Goal: Task Accomplishment & Management: Complete application form

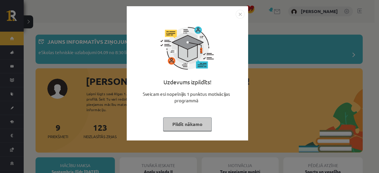
click at [192, 120] on button "Pildīt nākamo" at bounding box center [187, 125] width 49 height 14
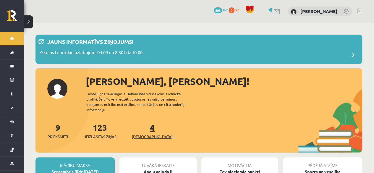
click at [142, 126] on link "4 Ieskaites" at bounding box center [152, 130] width 41 height 17
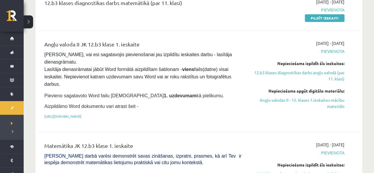
scroll to position [130, 0]
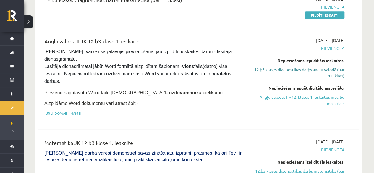
click at [340, 74] on link "12.b3 klases diagnostikas darbs angļu valodā (par 11. klasi)" at bounding box center [298, 73] width 94 height 12
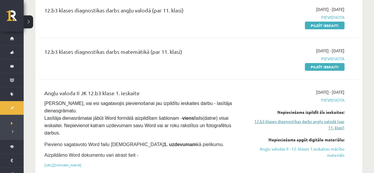
click at [335, 125] on link "12.b3 klases diagnostikas darbs angļu valodā (par 11. klasi)" at bounding box center [298, 124] width 94 height 12
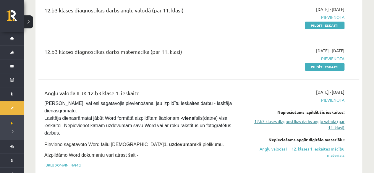
click at [335, 125] on link "12.b3 klases diagnostikas darbs angļu valodā (par 11. klasi)" at bounding box center [298, 124] width 94 height 12
click at [266, 83] on div "Angļu valoda II JK 12.b3 klase 1. ieskaite Pārliecinies, vai esi sagatavojis pi…" at bounding box center [198, 130] width 321 height 94
click at [297, 123] on link "12.b3 klases diagnostikas darbs angļu valodā (par 11. klasi)" at bounding box center [298, 124] width 94 height 12
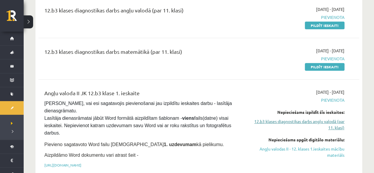
click at [262, 120] on link "12.b3 klases diagnostikas darbs angļu valodā (par 11. klasi)" at bounding box center [298, 124] width 94 height 12
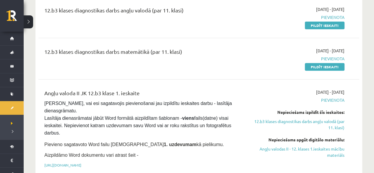
click at [253, 112] on div "Nepieciešams izpildīt šīs ieskaites:" at bounding box center [298, 112] width 94 height 6
click at [255, 125] on link "12.b3 klases diagnostikas darbs angļu valodā (par 11. klasi)" at bounding box center [298, 124] width 94 height 12
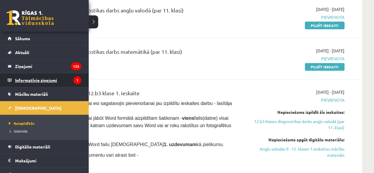
click at [38, 79] on legend "Informatīvie ziņojumi 1" at bounding box center [48, 80] width 66 height 14
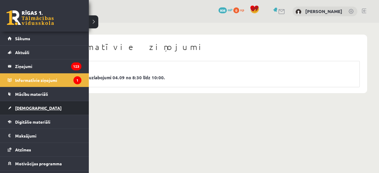
click at [35, 103] on link "[DEMOGRAPHIC_DATA]" at bounding box center [45, 108] width 74 height 14
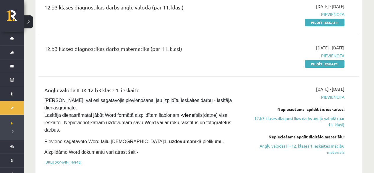
scroll to position [83, 0]
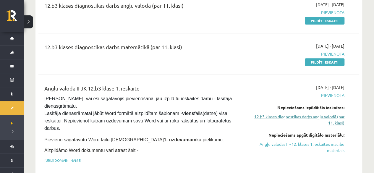
click at [317, 118] on link "12.b3 klases diagnostikas darbs angļu valodā (par 11. klasi)" at bounding box center [298, 120] width 94 height 12
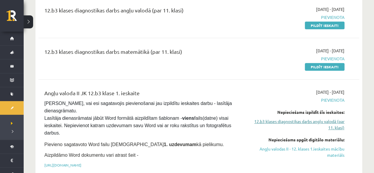
click at [317, 118] on link "12.b3 klases diagnostikas darbs angļu valodā (par 11. klasi)" at bounding box center [298, 124] width 94 height 12
click at [321, 25] on link "Pildīt ieskaiti" at bounding box center [325, 26] width 40 height 8
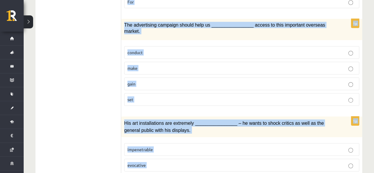
scroll to position [953, 0]
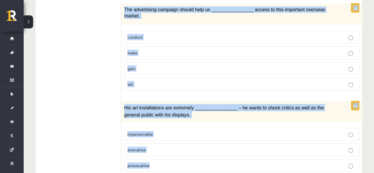
drag, startPoint x: 124, startPoint y: 16, endPoint x: 205, endPoint y: 174, distance: 177.3
copy form "Lor ipsum do s(a) ________________ consectet adipiscin elitse doei tempor incid…"
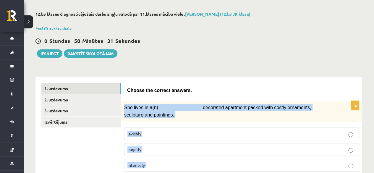
scroll to position [0, 0]
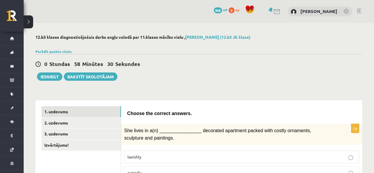
click at [228, 72] on div "0 Stundas 58 Minūtes 30 Sekundes Ieskaite saglabāta! Iesniegt Rakstīt skolotājam" at bounding box center [199, 67] width 327 height 27
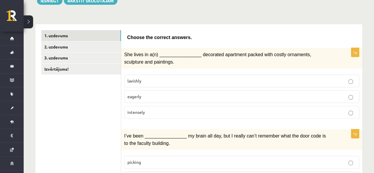
scroll to position [76, 0]
click at [211, 75] on label "lavishly" at bounding box center [241, 80] width 235 height 13
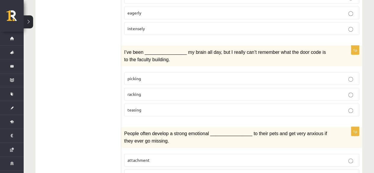
scroll to position [162, 0]
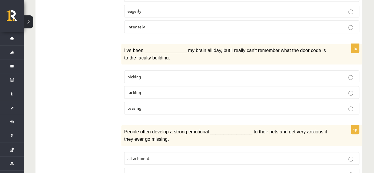
click at [172, 93] on label "racking" at bounding box center [241, 92] width 235 height 13
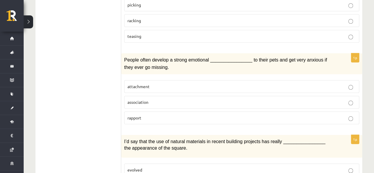
scroll to position [234, 0]
click at [167, 87] on label "attachment" at bounding box center [241, 86] width 235 height 13
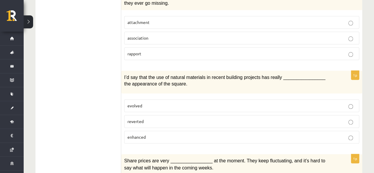
scroll to position [303, 0]
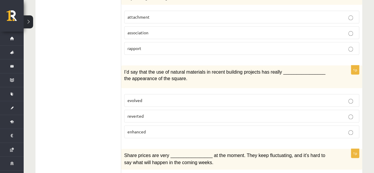
click at [157, 129] on p "enhanced" at bounding box center [242, 132] width 229 height 6
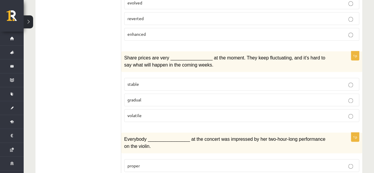
scroll to position [401, 0]
click at [152, 112] on p "volatile" at bounding box center [242, 115] width 229 height 6
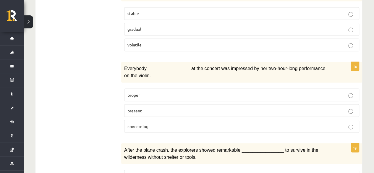
scroll to position [478, 0]
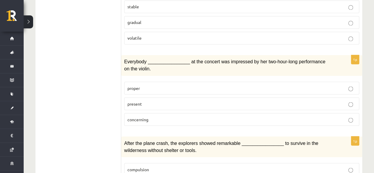
click at [134, 101] on span "present" at bounding box center [135, 103] width 15 height 5
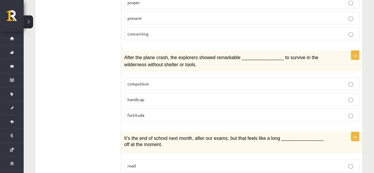
scroll to position [566, 0]
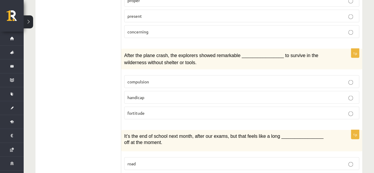
click at [147, 110] on p "fortitude" at bounding box center [242, 113] width 229 height 6
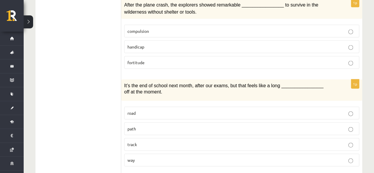
scroll to position [617, 0]
click at [141, 157] on p "way" at bounding box center [242, 160] width 229 height 6
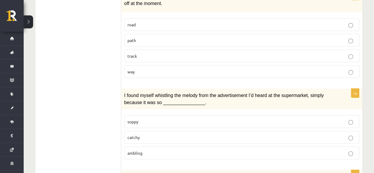
scroll to position [713, 0]
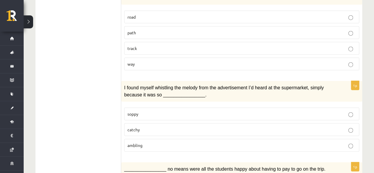
click at [150, 127] on p "catchy" at bounding box center [242, 130] width 229 height 6
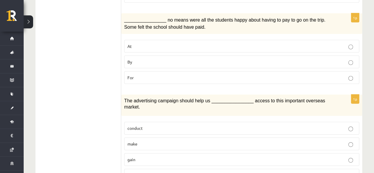
scroll to position [863, 0]
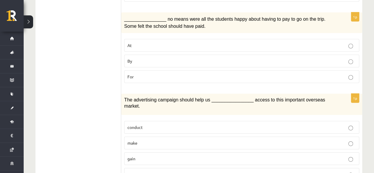
click at [152, 58] on p "By" at bounding box center [242, 61] width 229 height 6
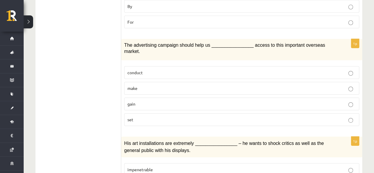
scroll to position [918, 0]
click at [194, 101] on p "gain" at bounding box center [242, 104] width 229 height 6
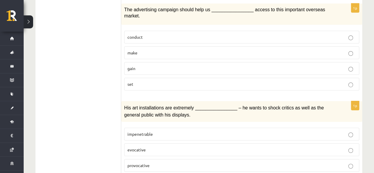
click at [203, 163] on p "provocative" at bounding box center [242, 166] width 229 height 6
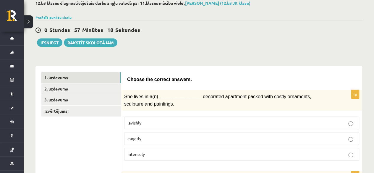
scroll to position [0, 0]
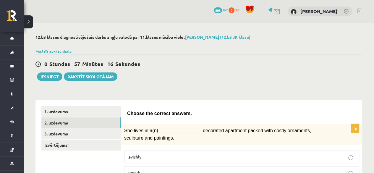
click at [89, 124] on link "2. uzdevums" at bounding box center [81, 123] width 80 height 11
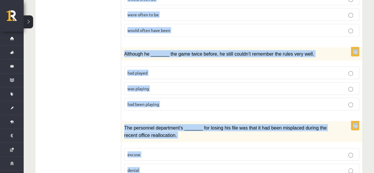
scroll to position [742, 0]
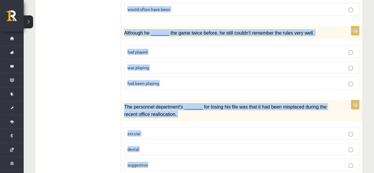
drag, startPoint x: 126, startPoint y: 112, endPoint x: 249, endPoint y: 187, distance: 144.8
copy form "Circle the form that cannot be used to complete the sentences. 1p When I finall…"
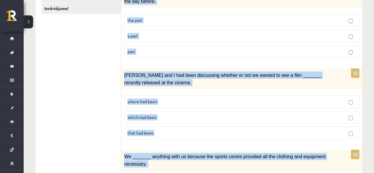
scroll to position [0, 0]
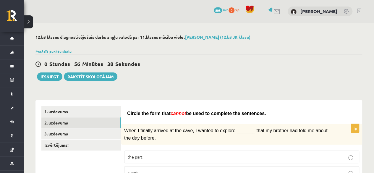
click at [203, 63] on div "0 Stundas 56 Minūtes 38 Sekundes" at bounding box center [199, 64] width 327 height 8
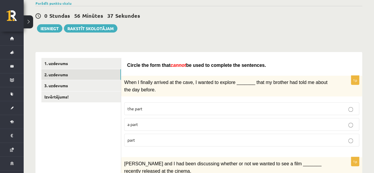
scroll to position [67, 0]
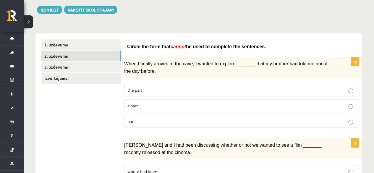
click at [139, 121] on p "part" at bounding box center [242, 121] width 229 height 6
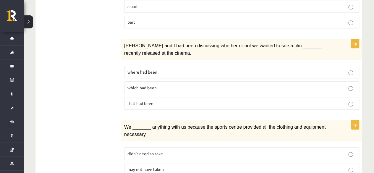
click at [172, 72] on p "where had been" at bounding box center [242, 72] width 229 height 6
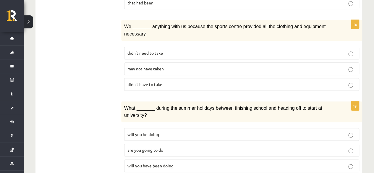
scroll to position [267, 0]
click at [144, 65] on p "may not have taken" at bounding box center [242, 68] width 229 height 6
click at [144, 163] on span "will you have been doing" at bounding box center [151, 165] width 46 height 5
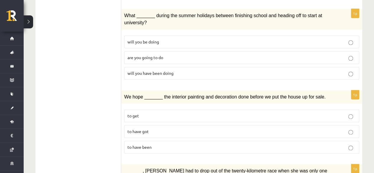
scroll to position [366, 0]
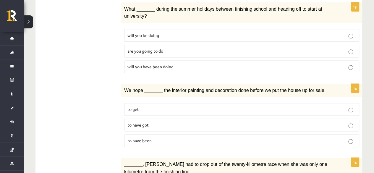
click at [165, 134] on label "to have been" at bounding box center [241, 140] width 235 height 13
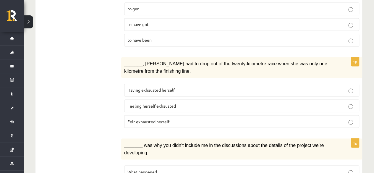
scroll to position [480, 0]
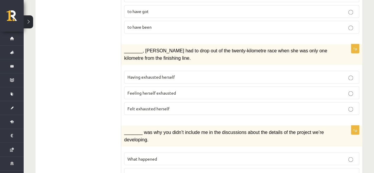
click at [157, 86] on fieldset "Having exhausted herself Feeling herself exhausted Felt exhausted herself" at bounding box center [241, 92] width 235 height 49
click at [158, 105] on p "Felt exhausted herself" at bounding box center [242, 108] width 229 height 6
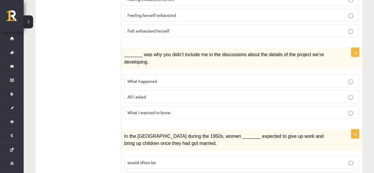
scroll to position [558, 0]
click at [165, 109] on span "What I wanted to know" at bounding box center [149, 111] width 43 height 5
click at [161, 78] on p "What happened" at bounding box center [242, 81] width 229 height 6
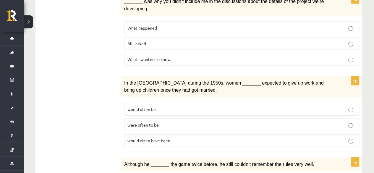
scroll to position [612, 0]
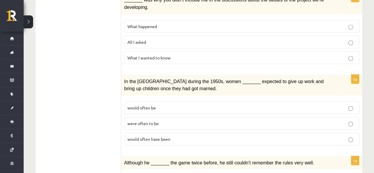
click at [164, 105] on p "would often be" at bounding box center [242, 108] width 229 height 6
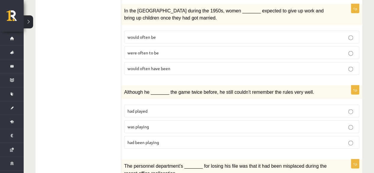
scroll to position [683, 0]
click at [158, 123] on p "was playing" at bounding box center [242, 126] width 229 height 6
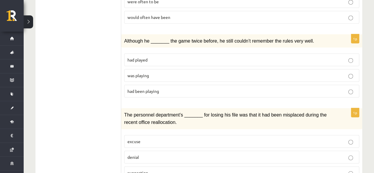
scroll to position [742, 0]
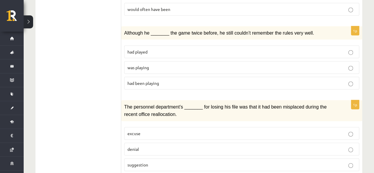
click at [150, 143] on label "denial" at bounding box center [241, 149] width 235 height 13
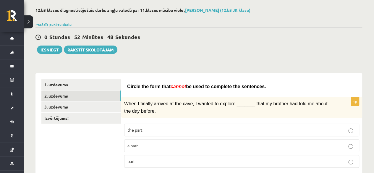
scroll to position [0, 0]
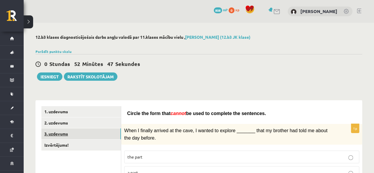
click at [95, 139] on link "3. uzdevums" at bounding box center [81, 133] width 80 height 11
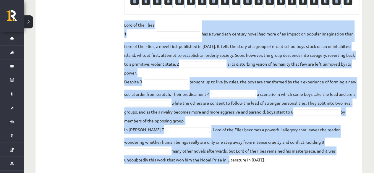
scroll to position [242, 0]
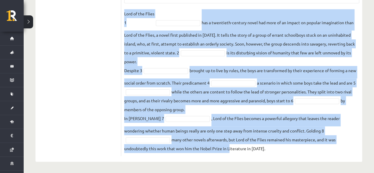
drag, startPoint x: 124, startPoint y: 5, endPoint x: 228, endPoint y: 173, distance: 198.1
click at [234, 136] on fieldset "Lord of the Flies 1 has a twentieth-century novel had more of an impact on popu…" at bounding box center [241, 81] width 235 height 144
drag, startPoint x: 124, startPoint y: 16, endPoint x: 317, endPoint y: 187, distance: 257.5
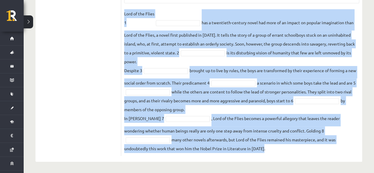
copy div "Complete the text with the correct words (a–d). 1. a No sooner b Rarely c Only …"
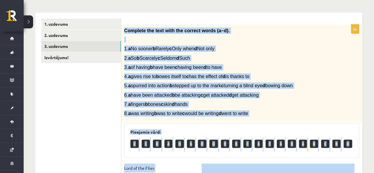
scroll to position [92, 0]
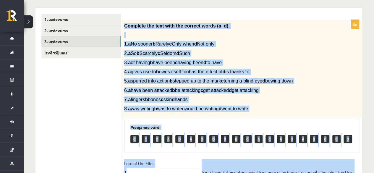
click at [325, 71] on p "4. a gives rise to b owes itself to c has the effect of d is thanks to" at bounding box center [227, 72] width 206 height 6
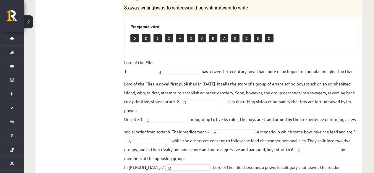
scroll to position [242, 0]
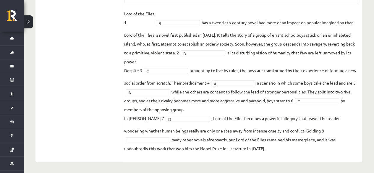
click at [154, 143] on fieldset "Lord of the Flies 1 B * has a twentieth-century novel had more of an impact on …" at bounding box center [241, 81] width 235 height 144
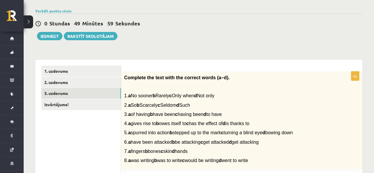
scroll to position [40, 0]
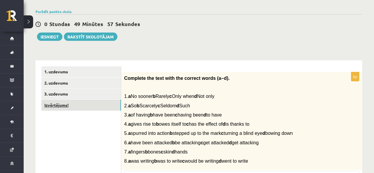
click at [86, 103] on link "Izvērtējums!" at bounding box center [81, 105] width 80 height 11
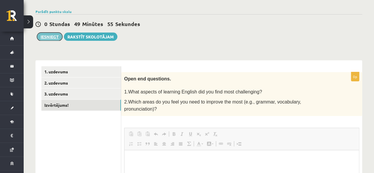
click at [54, 38] on button "Iesniegt" at bounding box center [49, 37] width 25 height 8
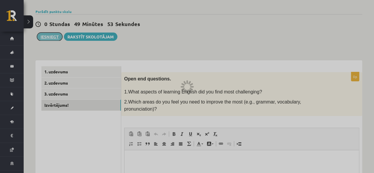
scroll to position [0, 0]
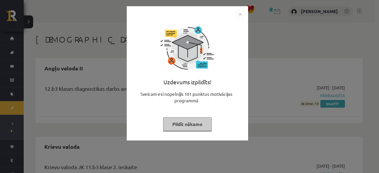
click at [197, 126] on button "Pildīt nākamo" at bounding box center [187, 125] width 49 height 14
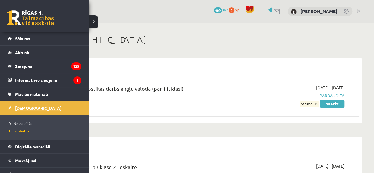
click at [24, 112] on link "[DEMOGRAPHIC_DATA]" at bounding box center [45, 108] width 74 height 14
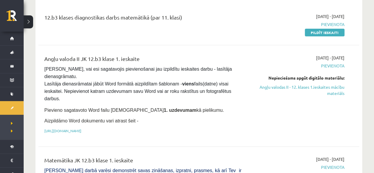
scroll to position [74, 0]
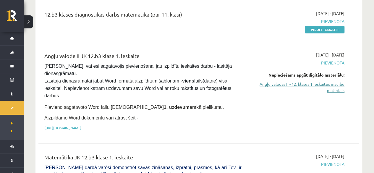
click at [284, 87] on link "Angļu valodas II - 12. klases 1.ieskaites mācību materiāls" at bounding box center [298, 87] width 94 height 12
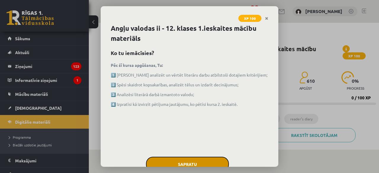
click at [179, 163] on button "Sapratu" at bounding box center [187, 164] width 83 height 15
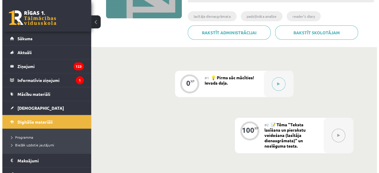
scroll to position [106, 0]
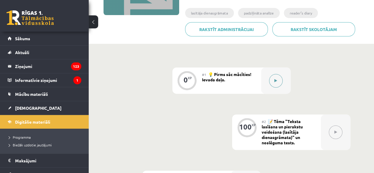
click at [272, 81] on button at bounding box center [276, 81] width 14 height 14
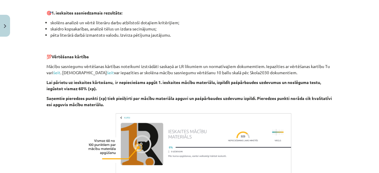
scroll to position [450, 0]
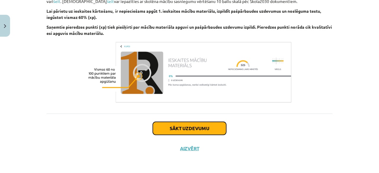
click at [206, 128] on button "Sākt uzdevumu" at bounding box center [189, 128] width 73 height 13
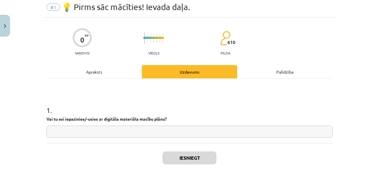
scroll to position [15, 0]
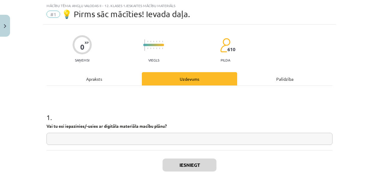
click at [190, 139] on input "text" at bounding box center [189, 139] width 286 height 12
type input "**"
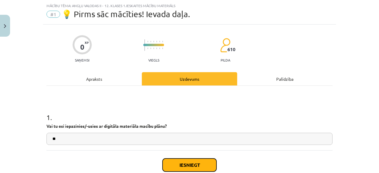
click at [191, 160] on button "Iesniegt" at bounding box center [190, 165] width 54 height 13
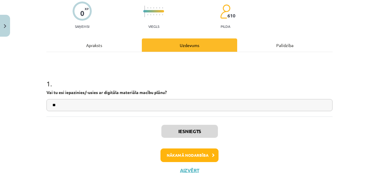
scroll to position [51, 0]
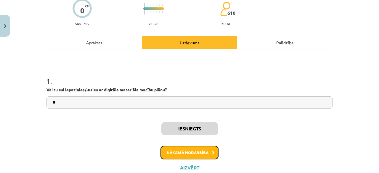
click at [198, 152] on button "Nākamā nodarbība" at bounding box center [189, 153] width 58 height 14
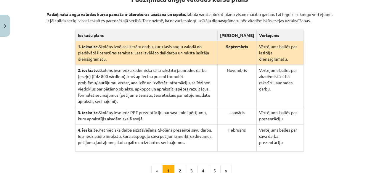
scroll to position [195, 0]
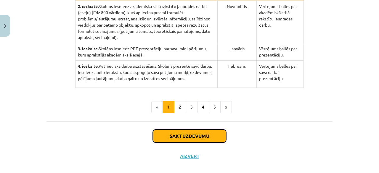
click at [187, 130] on button "Sākt uzdevumu" at bounding box center [189, 136] width 73 height 13
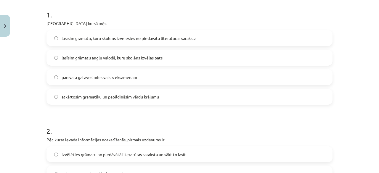
scroll to position [123, 0]
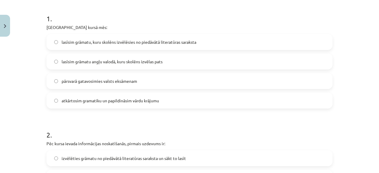
click at [189, 43] on span "lasīsim grāmatu, kuru skolēns izvēlēsies no piedāvātā literatūras saraksta" at bounding box center [129, 42] width 135 height 6
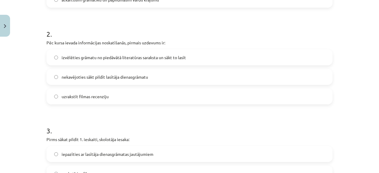
scroll to position [231, 0]
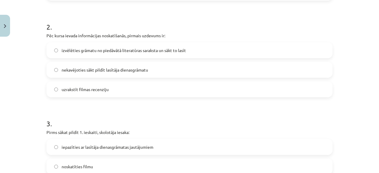
click at [188, 51] on label "izvēlēties grāmatu no piedāvātā literatūras saraksta un sākt to lasīt" at bounding box center [189, 50] width 285 height 15
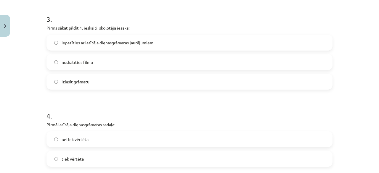
scroll to position [336, 0]
click at [167, 78] on label "izlasīt grāmatu" at bounding box center [189, 81] width 285 height 15
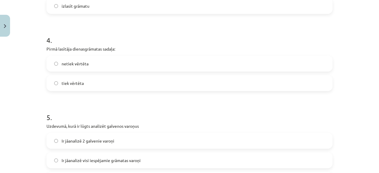
scroll to position [413, 0]
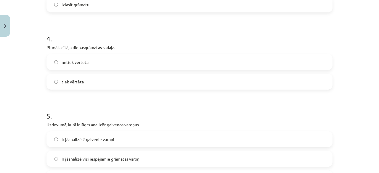
click at [152, 78] on label "tiek vērtēta" at bounding box center [189, 81] width 285 height 15
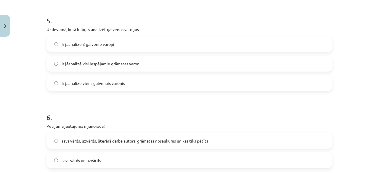
scroll to position [509, 0]
click at [156, 64] on label "Ir jāanalizē visi iespējamie grāmatas varoņi" at bounding box center [189, 63] width 285 height 15
click at [121, 45] on label "Ir jāanalizē 2 galvenie varoņi" at bounding box center [189, 43] width 285 height 15
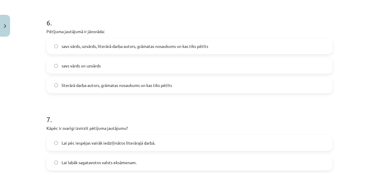
scroll to position [613, 0]
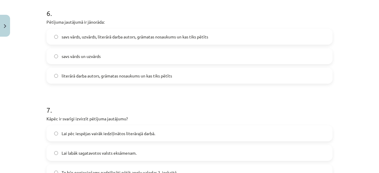
click at [125, 36] on span "savs vārds, uzvārds, literārā darba autors, grāmatas nosaukums un kas tiks pētī…" at bounding box center [135, 37] width 147 height 6
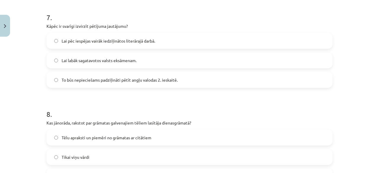
scroll to position [706, 0]
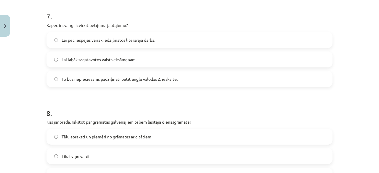
click at [131, 57] on span "Lai labāk sagatavotos valsts eksāmenam." at bounding box center [99, 60] width 75 height 6
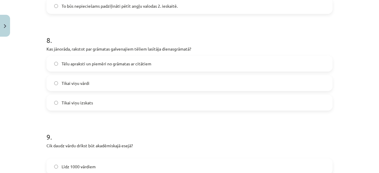
scroll to position [783, 0]
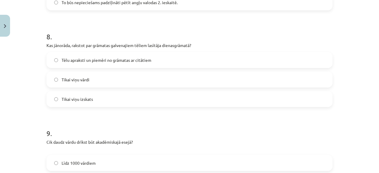
click at [155, 60] on label "Tēlu apraksti un piemēri no grāmatas ar citātiem" at bounding box center [189, 60] width 285 height 15
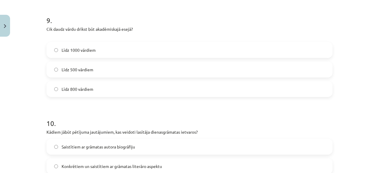
scroll to position [896, 0]
click at [112, 63] on label "Līdz 500 vārdiem" at bounding box center [189, 69] width 285 height 15
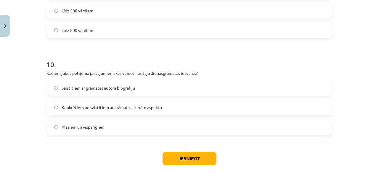
scroll to position [975, 0]
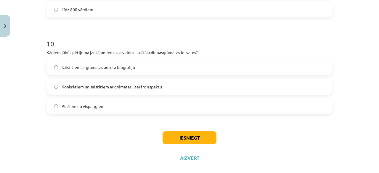
click at [121, 90] on label "Konkrētiem un saistītiem ar grāmatas literāro aspektu" at bounding box center [189, 86] width 285 height 15
click at [185, 133] on button "Iesniegt" at bounding box center [190, 137] width 54 height 13
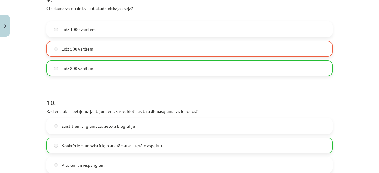
scroll to position [1003, 0]
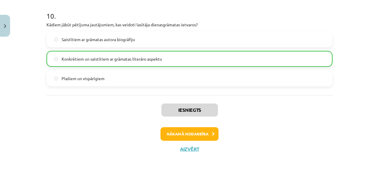
click at [172, 126] on div "Iesniegts Nākamā nodarbība Aizvērt" at bounding box center [189, 125] width 286 height 60
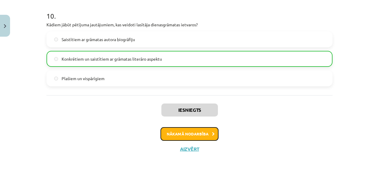
click at [173, 129] on button "Nākamā nodarbība" at bounding box center [189, 134] width 58 height 14
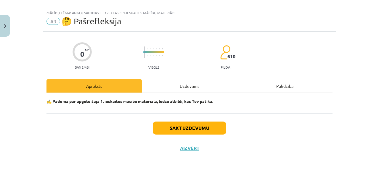
scroll to position [7, 0]
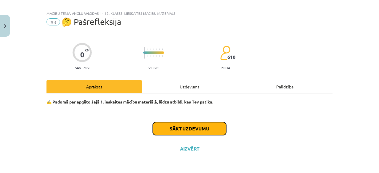
click at [173, 129] on button "Sākt uzdevumu" at bounding box center [189, 128] width 73 height 13
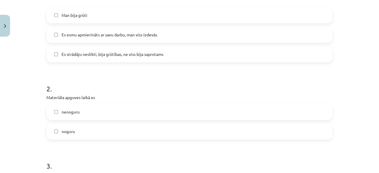
scroll to position [209, 0]
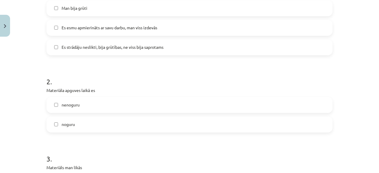
click at [100, 115] on div "nenoguru noguru" at bounding box center [189, 115] width 286 height 36
click at [76, 121] on label "noguru" at bounding box center [189, 124] width 285 height 15
click at [146, 48] on span "Es strādāju neslikti, bija grūtības, ne viss bija saprotams" at bounding box center [113, 47] width 102 height 6
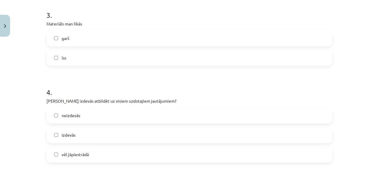
scroll to position [361, 0]
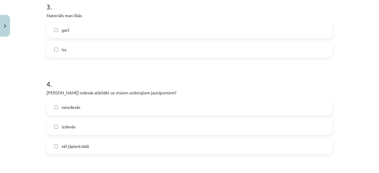
click at [102, 33] on label "garš" at bounding box center [189, 30] width 285 height 15
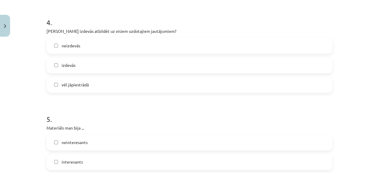
scroll to position [423, 0]
click at [89, 90] on label "vēl jāpiestrādā" at bounding box center [189, 84] width 285 height 15
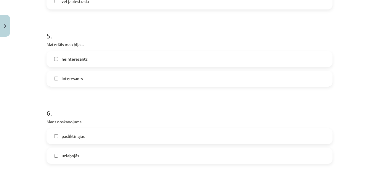
scroll to position [515, 0]
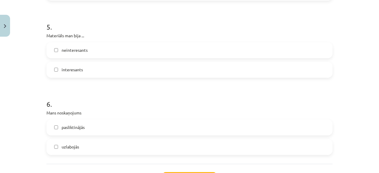
click at [73, 67] on span "interesants" at bounding box center [72, 70] width 21 height 6
click at [72, 52] on span "neinteresants" at bounding box center [75, 50] width 26 height 6
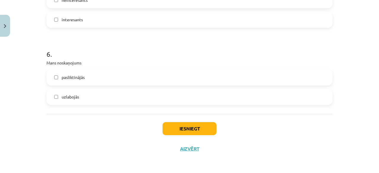
click at [89, 76] on label "pasliktinājās" at bounding box center [189, 77] width 285 height 15
click at [189, 127] on button "Iesniegt" at bounding box center [190, 128] width 54 height 13
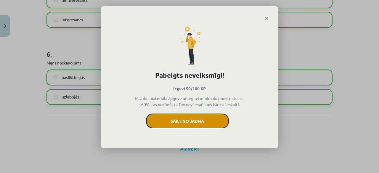
click at [194, 121] on button "Sākt no jauna" at bounding box center [187, 121] width 83 height 15
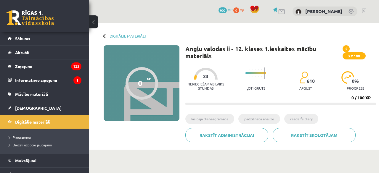
scroll to position [106, 0]
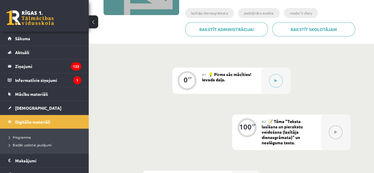
click at [179, 125] on div "0 XP #1 💡 Pirms sāc mācīties! Ievada daļa. 100 XP #2 📝 Tēma "Teksta lasīšana un…" at bounding box center [231, 132] width 238 height 130
click at [274, 84] on button at bounding box center [276, 81] width 14 height 14
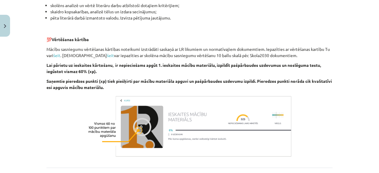
scroll to position [450, 0]
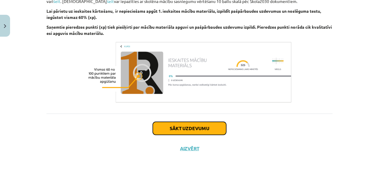
click at [186, 128] on button "Sākt uzdevumu" at bounding box center [189, 128] width 73 height 13
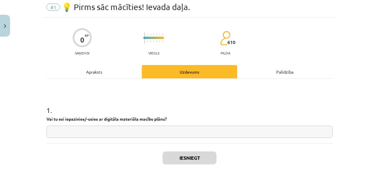
scroll to position [15, 0]
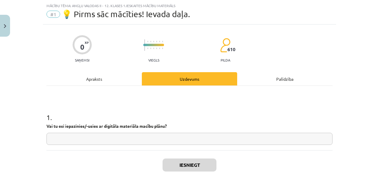
click at [177, 136] on input "text" at bounding box center [189, 139] width 286 height 12
type input "**"
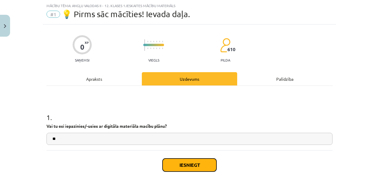
click at [184, 159] on button "Iesniegt" at bounding box center [190, 165] width 54 height 13
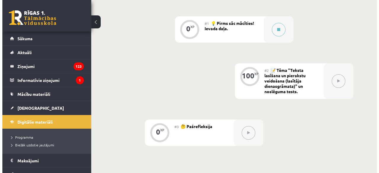
scroll to position [157, 0]
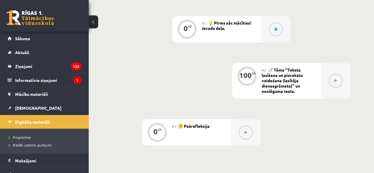
click at [331, 83] on button at bounding box center [336, 81] width 14 height 14
click at [274, 27] on button at bounding box center [276, 29] width 14 height 14
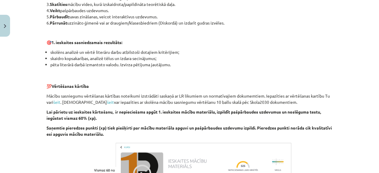
scroll to position [450, 0]
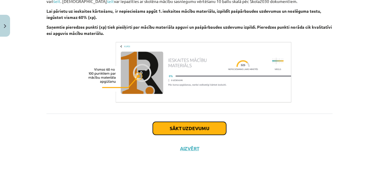
click at [194, 129] on button "Sākt uzdevumu" at bounding box center [189, 128] width 73 height 13
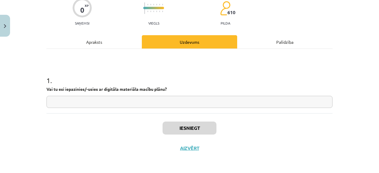
scroll to position [15, 0]
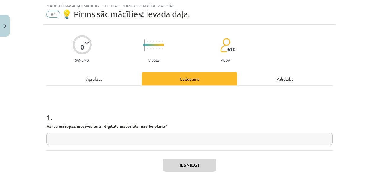
click at [166, 137] on input "text" at bounding box center [189, 139] width 286 height 12
type input "**"
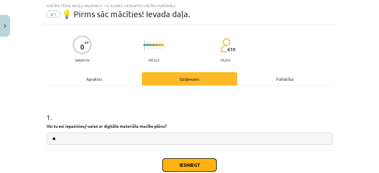
click at [182, 161] on button "Iesniegt" at bounding box center [190, 165] width 54 height 13
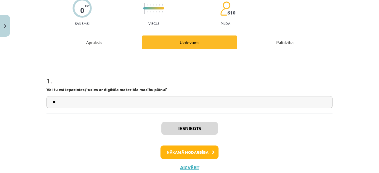
scroll to position [52, 0]
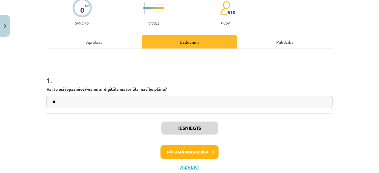
click at [176, 145] on div "Iesniegts Nākamā nodarbība Aizvērt" at bounding box center [189, 143] width 286 height 60
click at [179, 147] on button "Nākamā nodarbība" at bounding box center [189, 152] width 58 height 14
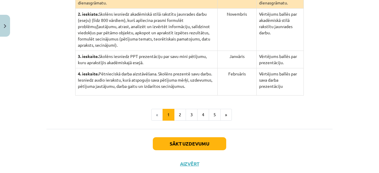
scroll to position [195, 0]
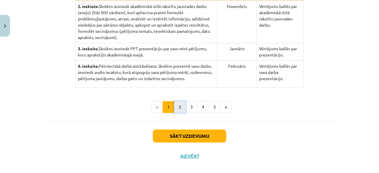
click at [178, 105] on button "2" at bounding box center [180, 107] width 12 height 12
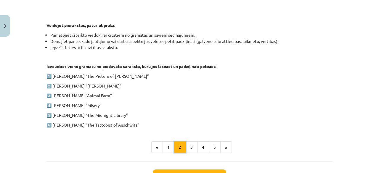
scroll to position [290, 0]
click at [189, 141] on button "3" at bounding box center [192, 147] width 12 height 12
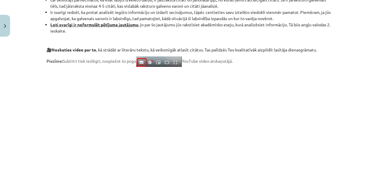
scroll to position [538, 0]
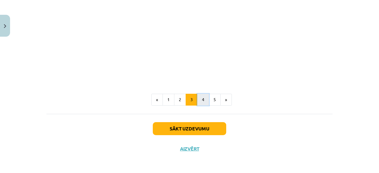
click at [200, 100] on button "4" at bounding box center [203, 100] width 12 height 12
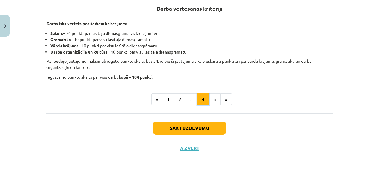
scroll to position [115, 0]
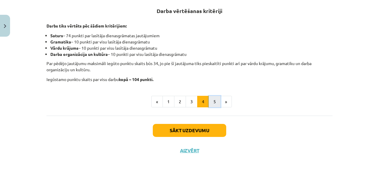
click at [212, 98] on button "5" at bounding box center [215, 102] width 12 height 12
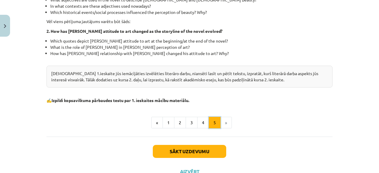
scroll to position [203, 0]
click at [221, 127] on li "»" at bounding box center [226, 123] width 11 height 12
click at [221, 123] on li "»" at bounding box center [226, 123] width 11 height 12
drag, startPoint x: 211, startPoint y: 141, endPoint x: 210, endPoint y: 148, distance: 6.9
click at [210, 148] on div "Sākt uzdevumu Aizvērt" at bounding box center [189, 156] width 286 height 41
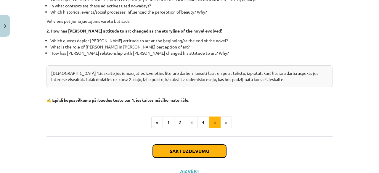
click at [210, 148] on button "Sākt uzdevumu" at bounding box center [189, 151] width 73 height 13
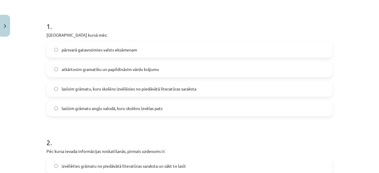
scroll to position [116, 0]
click at [151, 88] on span "lasīsim grāmatu, kuru skolēns izvēlēsies no piedāvātā literatūras saraksta" at bounding box center [129, 88] width 135 height 6
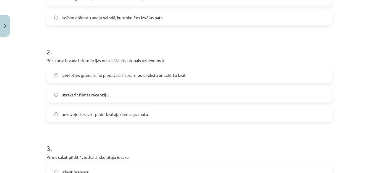
scroll to position [207, 0]
click at [138, 77] on span "izvēlēties grāmatu no piedāvātā literatūras saraksta un sākt to lasīt" at bounding box center [124, 75] width 124 height 6
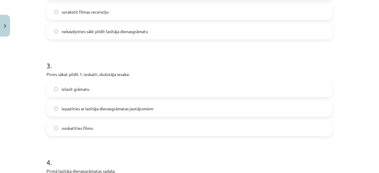
scroll to position [300, 0]
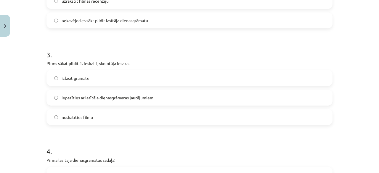
click at [114, 78] on label "izlasīt grāmatu" at bounding box center [189, 78] width 285 height 15
click at [111, 97] on span "iepazīties ar lasītāja dienasgrāmatas jautājumiem" at bounding box center [108, 98] width 92 height 6
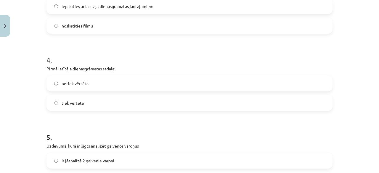
scroll to position [398, 0]
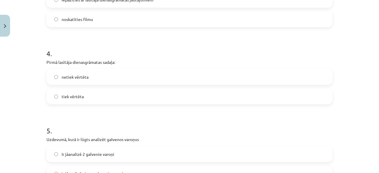
click at [85, 76] on span "netiek vērtēta" at bounding box center [75, 77] width 27 height 6
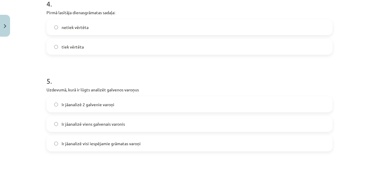
scroll to position [455, 0]
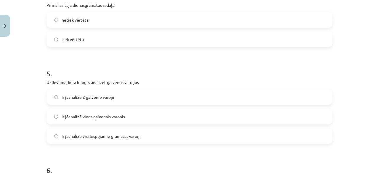
click at [90, 98] on span "Ir jāanalizē 2 galvenie varoņi" at bounding box center [88, 97] width 53 height 6
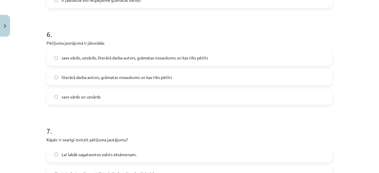
scroll to position [593, 0]
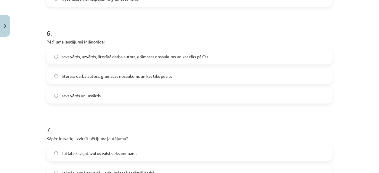
click at [94, 57] on span "savs vārds, uzvārds, literārā darba autors, grāmatas nosaukums un kas tiks pētī…" at bounding box center [135, 57] width 147 height 6
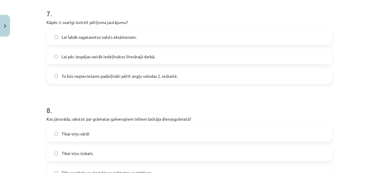
scroll to position [712, 0]
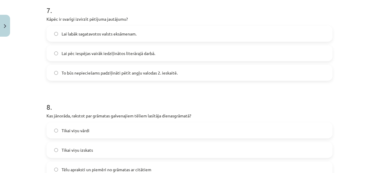
click at [107, 59] on label "Lai pēc iespējas vairāk iedziļinātos literārajā darbā." at bounding box center [189, 53] width 285 height 15
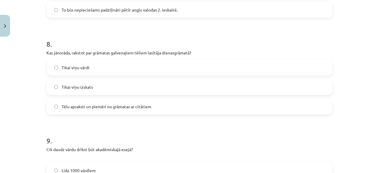
scroll to position [777, 0]
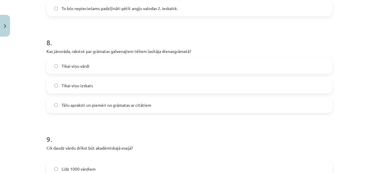
click at [111, 108] on label "Tēlu apraksti un piemēri no grāmatas ar citātiem" at bounding box center [189, 105] width 285 height 15
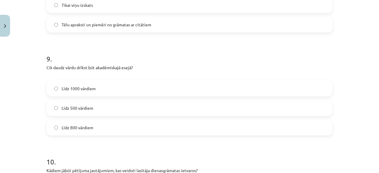
scroll to position [859, 0]
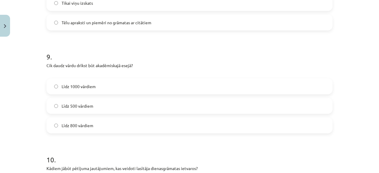
click at [112, 126] on label "Līdz 800 vārdiem" at bounding box center [189, 125] width 285 height 15
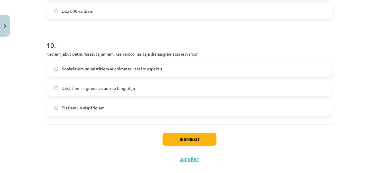
scroll to position [975, 0]
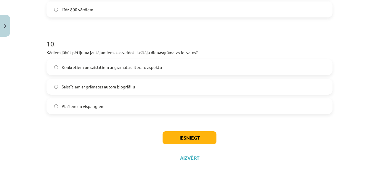
click at [119, 70] on span "Konkrētiem un saistītiem ar grāmatas literāro aspektu" at bounding box center [112, 67] width 100 height 6
click at [170, 132] on button "Iesniegt" at bounding box center [190, 137] width 54 height 13
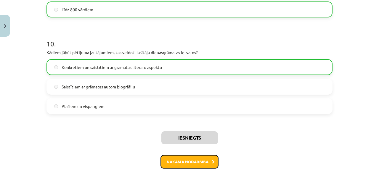
click at [179, 160] on button "Nākamā nodarbība" at bounding box center [189, 162] width 58 height 14
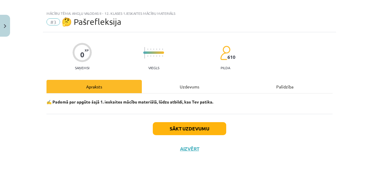
drag, startPoint x: 167, startPoint y: 118, endPoint x: 167, endPoint y: 126, distance: 7.7
click at [167, 126] on div "Sākt uzdevumu Aizvērt" at bounding box center [189, 134] width 286 height 41
click at [167, 126] on button "Sākt uzdevumu" at bounding box center [189, 128] width 73 height 13
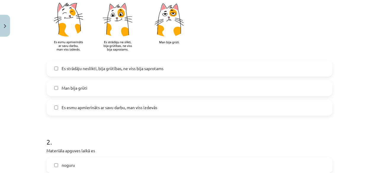
scroll to position [150, 0]
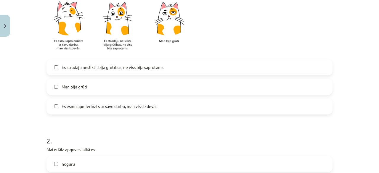
click at [105, 67] on span "Es strādāju neslikti, bija grūtības, ne viss bija saprotams" at bounding box center [113, 67] width 102 height 6
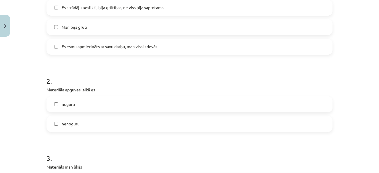
scroll to position [210, 0]
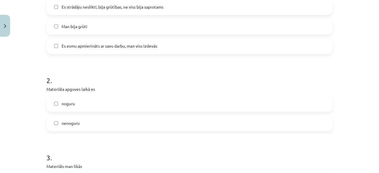
click at [90, 103] on label "noguru" at bounding box center [189, 104] width 285 height 15
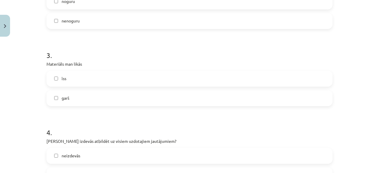
scroll to position [314, 0]
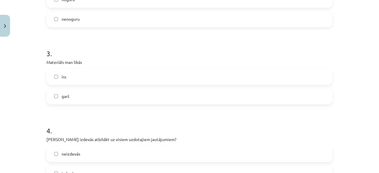
click at [75, 90] on label "garš" at bounding box center [189, 96] width 285 height 15
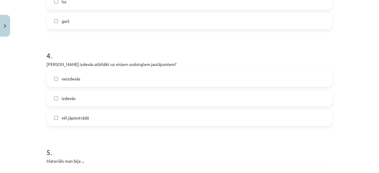
scroll to position [395, 0]
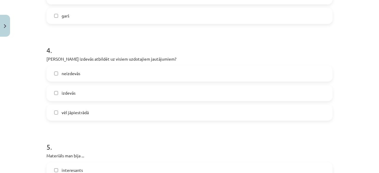
click at [77, 110] on span "vēl jāpiestrādā" at bounding box center [75, 113] width 27 height 6
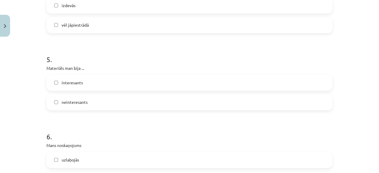
scroll to position [505, 0]
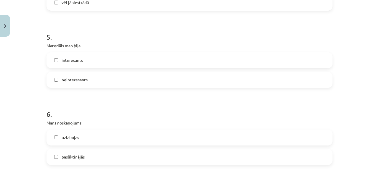
click at [68, 81] on span "neinteresants" at bounding box center [75, 80] width 26 height 6
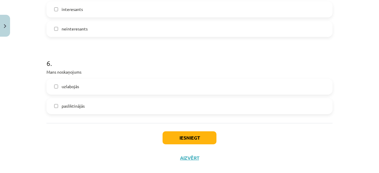
scroll to position [565, 0]
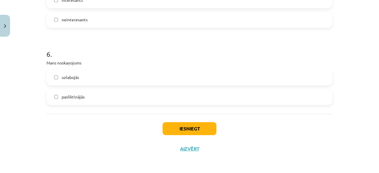
click at [67, 92] on label "pasliktinājās" at bounding box center [189, 97] width 285 height 15
click at [174, 134] on button "Iesniegt" at bounding box center [190, 128] width 54 height 13
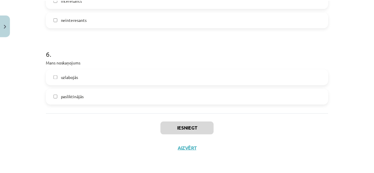
scroll to position [157, 0]
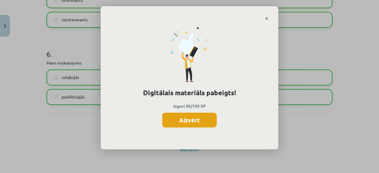
click at [197, 116] on button "Aizvērt" at bounding box center [189, 120] width 54 height 15
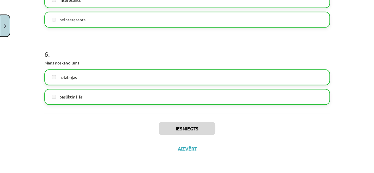
click at [5, 30] on button "Close" at bounding box center [5, 26] width 10 height 22
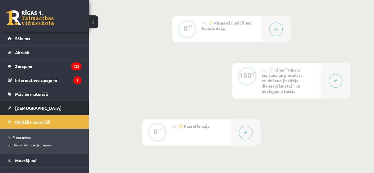
click at [21, 107] on span "[DEMOGRAPHIC_DATA]" at bounding box center [38, 107] width 46 height 5
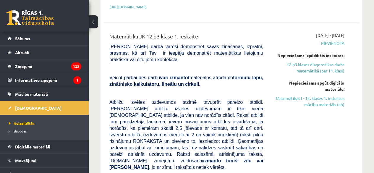
scroll to position [203, 0]
click at [337, 62] on link "12.b3 klases diagnostikas darbs matemātikā (par 11. klasi)" at bounding box center [308, 68] width 73 height 12
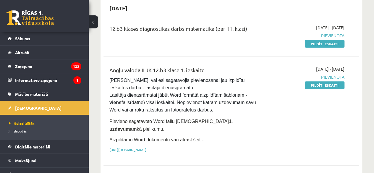
scroll to position [73, 0]
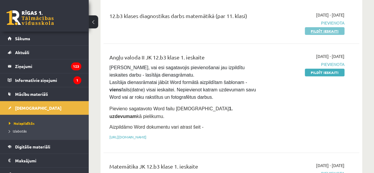
click at [326, 32] on link "Pildīt ieskaiti" at bounding box center [325, 31] width 40 height 8
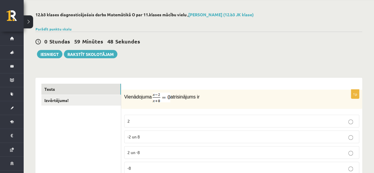
scroll to position [25, 0]
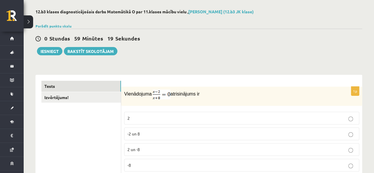
click at [189, 117] on p "2" at bounding box center [242, 118] width 229 height 6
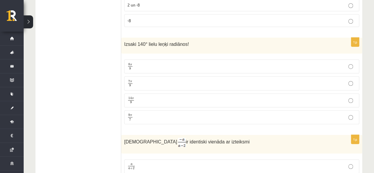
scroll to position [171, 0]
click at [184, 82] on p "7 π 9 7 π 9" at bounding box center [242, 82] width 229 height 7
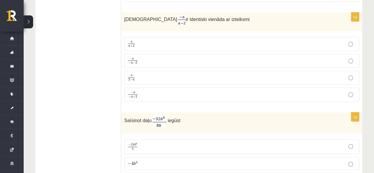
scroll to position [298, 0]
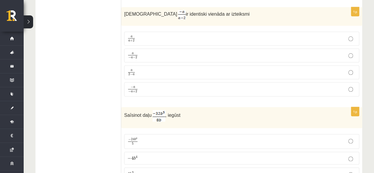
click at [146, 56] on p "a − a − 2 a − a − 2" at bounding box center [242, 55] width 229 height 7
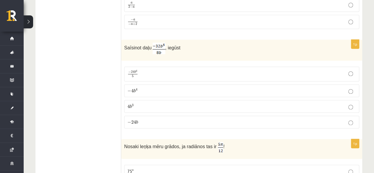
scroll to position [369, 0]
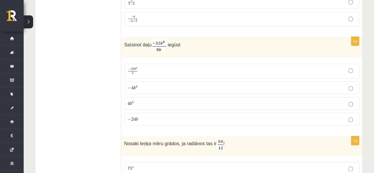
click at [160, 86] on p "− 4 b 4 − 4 b 4" at bounding box center [242, 88] width 229 height 6
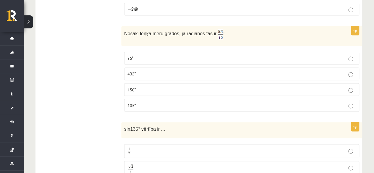
scroll to position [481, 0]
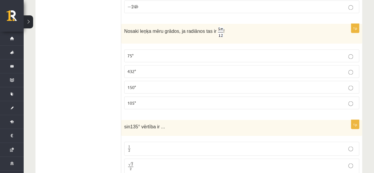
click at [149, 53] on p "75°" at bounding box center [242, 56] width 229 height 6
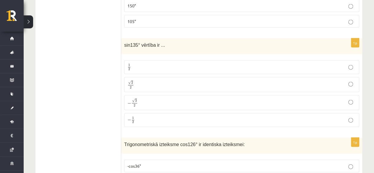
scroll to position [563, 0]
click at [137, 80] on p "√ 2 2 2 2" at bounding box center [242, 84] width 229 height 9
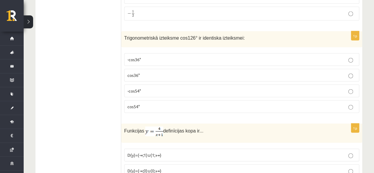
scroll to position [669, 0]
click at [149, 88] on p "-cos54°" at bounding box center [242, 91] width 229 height 6
click at [147, 100] on label "cos54°" at bounding box center [241, 106] width 235 height 13
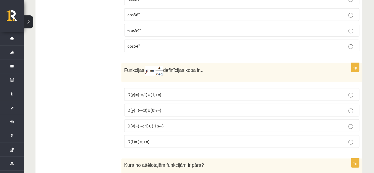
scroll to position [735, 0]
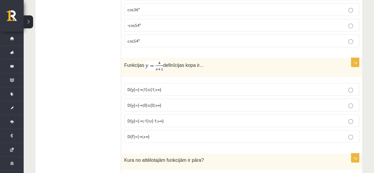
click at [155, 102] on span "D(y)=(-∞;0)∪(0;+∞)" at bounding box center [145, 104] width 34 height 5
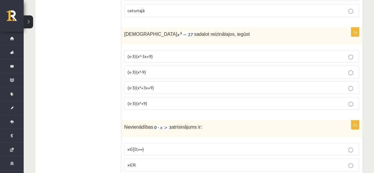
scroll to position [1152, 0]
click at [254, 85] on p "(x-3)(x²+3x+9)" at bounding box center [242, 88] width 229 height 6
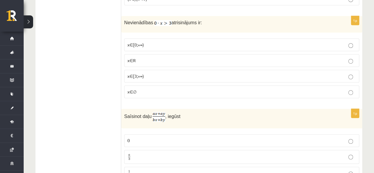
scroll to position [1257, 0]
click at [250, 89] on p "x∈∅" at bounding box center [242, 92] width 229 height 6
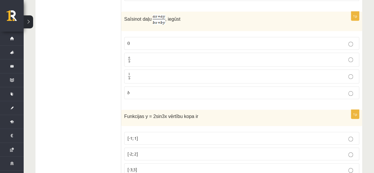
scroll to position [1348, 0]
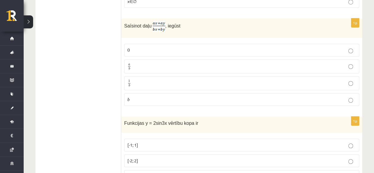
click at [210, 60] on label "a b a b" at bounding box center [241, 67] width 235 height 14
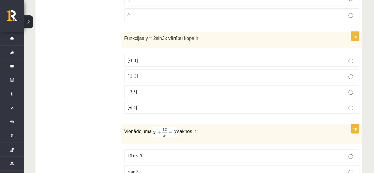
scroll to position [1433, 0]
click at [211, 88] on p "[-3;3]" at bounding box center [242, 91] width 229 height 6
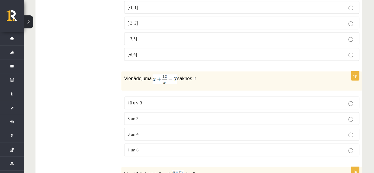
scroll to position [1485, 0]
click at [208, 132] on p "3 un 4" at bounding box center [242, 135] width 229 height 6
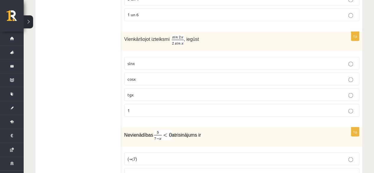
scroll to position [1624, 0]
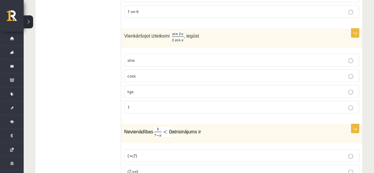
click at [154, 68] on fieldset "sinx cosx tgx 1" at bounding box center [241, 83] width 235 height 65
click at [151, 73] on p "cosx" at bounding box center [242, 76] width 229 height 6
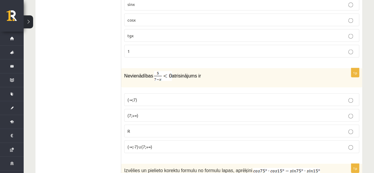
scroll to position [1681, 0]
click at [160, 112] on p "(7;+∞)" at bounding box center [242, 115] width 229 height 6
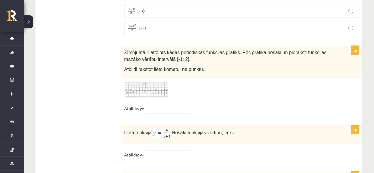
scroll to position [2939, 0]
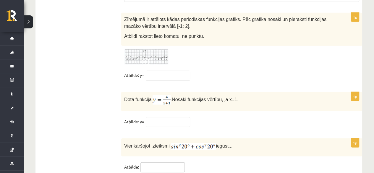
click at [162, 163] on input "text" at bounding box center [163, 168] width 44 height 10
type input "*"
click at [165, 117] on input "text" at bounding box center [168, 122] width 44 height 10
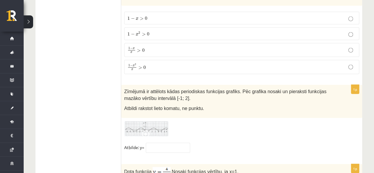
scroll to position [2865, 0]
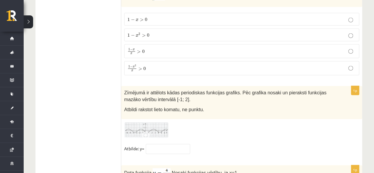
type input "*"
click at [163, 144] on input "text" at bounding box center [168, 149] width 44 height 10
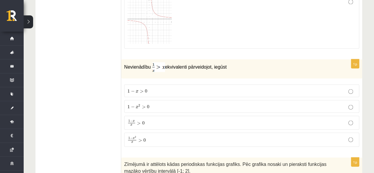
scroll to position [2791, 0]
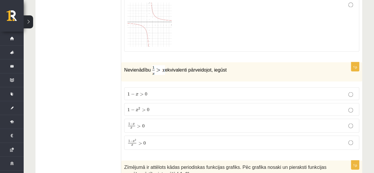
type input "*"
click at [162, 91] on p "1 − x > 0 1 − x > 0" at bounding box center [242, 94] width 229 height 6
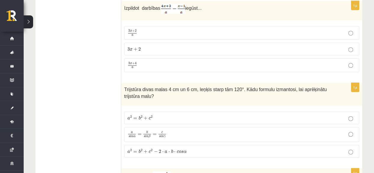
scroll to position [2423, 0]
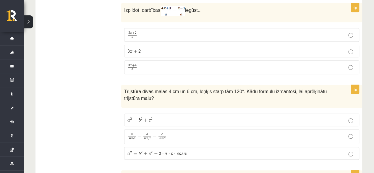
click at [288, 117] on p "a 2 = b 2 + c 2 a 2 = b 2 + c 2" at bounding box center [242, 120] width 229 height 6
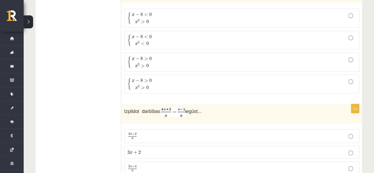
scroll to position [2320, 0]
click at [245, 166] on p "3 x + 4 a 3 x + 4 a" at bounding box center [242, 169] width 229 height 7
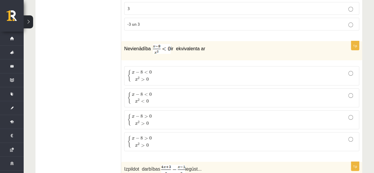
scroll to position [2263, 0]
click at [199, 93] on p "{ x − 8 < 0 x 2 < 0 { x − 8 < 0 x 2 < 0" at bounding box center [242, 99] width 229 height 12
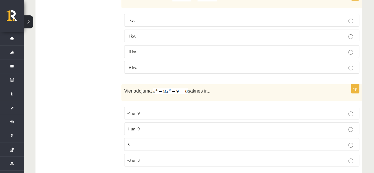
scroll to position [2127, 0]
click at [184, 157] on p "-3 un 3" at bounding box center [242, 160] width 229 height 6
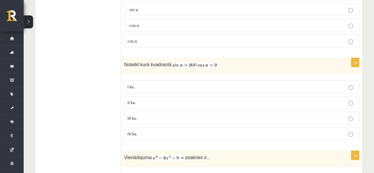
scroll to position [2060, 0]
click at [212, 116] on p "III kv." at bounding box center [242, 119] width 229 height 6
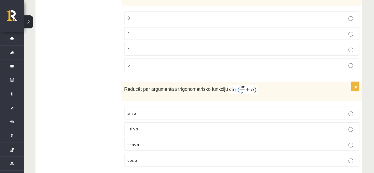
scroll to position [1942, 0]
click at [202, 141] on p "- cos ⁡α" at bounding box center [242, 144] width 229 height 6
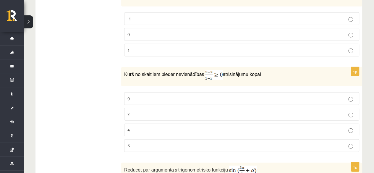
scroll to position [1861, 0]
click at [181, 112] on p "2" at bounding box center [242, 115] width 229 height 6
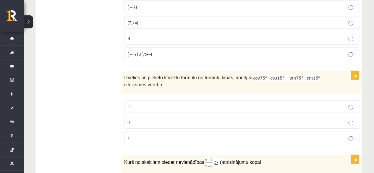
scroll to position [1772, 0]
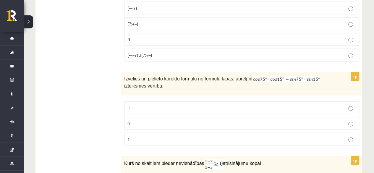
click at [181, 117] on label "0" at bounding box center [241, 123] width 235 height 13
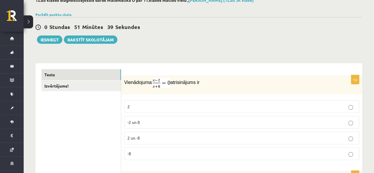
scroll to position [0, 0]
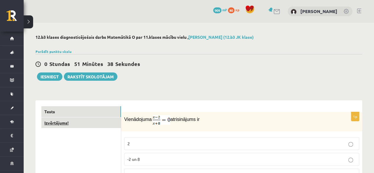
click at [79, 126] on link "Izvērtējums!" at bounding box center [81, 123] width 80 height 11
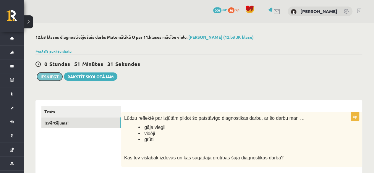
click at [46, 76] on button "Iesniegt" at bounding box center [49, 77] width 25 height 8
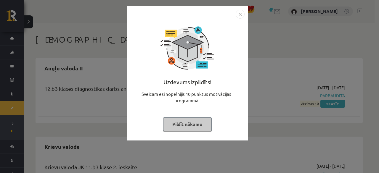
click at [203, 126] on button "Pildīt nākamo" at bounding box center [187, 125] width 49 height 14
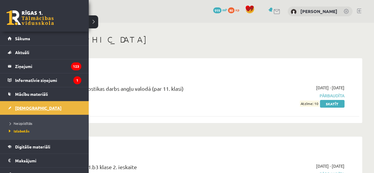
click at [24, 110] on link "[DEMOGRAPHIC_DATA]" at bounding box center [45, 108] width 74 height 14
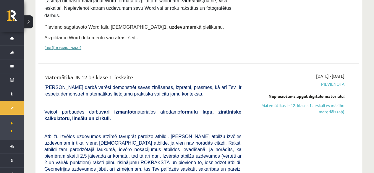
scroll to position [112, 0]
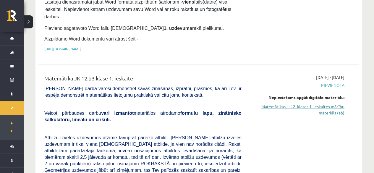
click at [311, 104] on link "Matemātikas I - 12. klases 1. ieskaites mācību materiāls (ab)" at bounding box center [298, 110] width 94 height 12
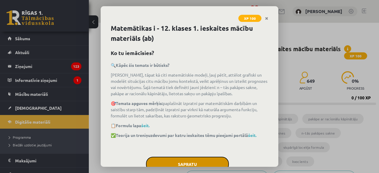
click at [201, 157] on button "Sapratu" at bounding box center [187, 164] width 83 height 15
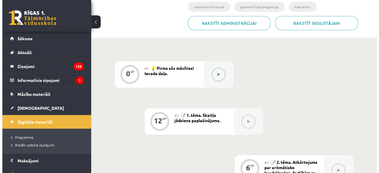
scroll to position [155, 0]
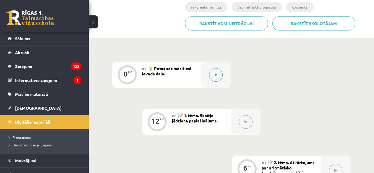
click at [217, 76] on icon at bounding box center [216, 75] width 3 height 4
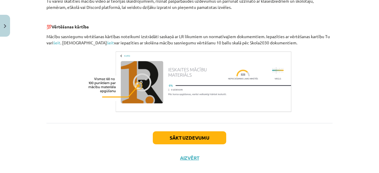
scroll to position [303, 0]
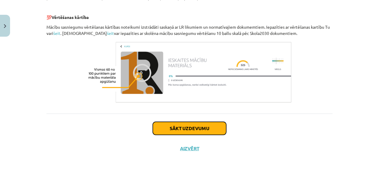
click at [194, 128] on button "Sākt uzdevumu" at bounding box center [189, 128] width 73 height 13
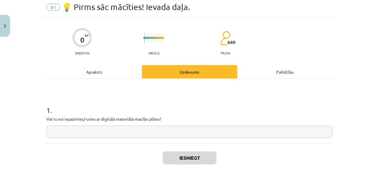
scroll to position [15, 0]
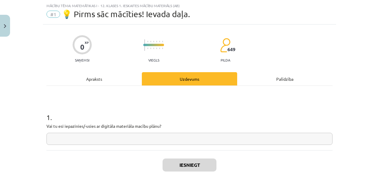
click at [189, 142] on input "text" at bounding box center [189, 139] width 286 height 12
type input "**"
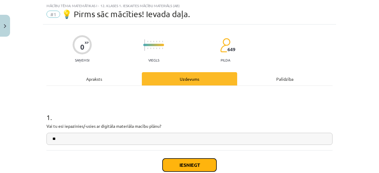
click at [192, 162] on button "Iesniegt" at bounding box center [190, 165] width 54 height 13
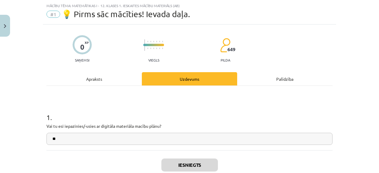
scroll to position [70, 0]
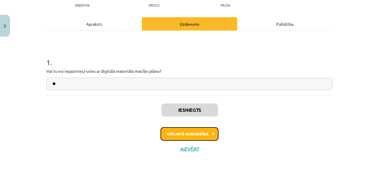
click at [197, 129] on button "Nākamā nodarbība" at bounding box center [189, 134] width 58 height 14
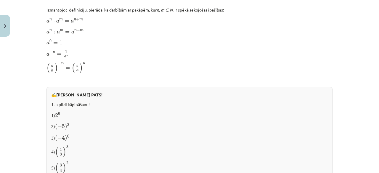
scroll to position [667, 0]
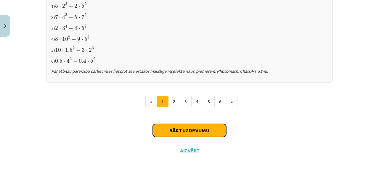
click at [192, 130] on button "Sākt uzdevumu" at bounding box center [189, 130] width 73 height 13
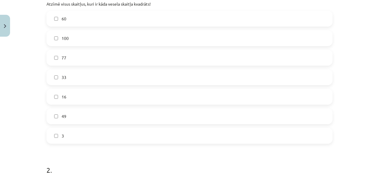
scroll to position [138, 0]
click at [181, 119] on label "49" at bounding box center [189, 115] width 285 height 15
click at [159, 102] on label "16" at bounding box center [189, 96] width 285 height 15
click at [119, 37] on label "100" at bounding box center [189, 37] width 285 height 15
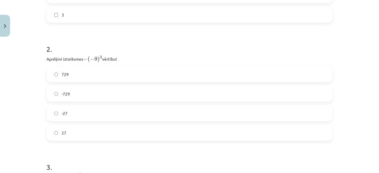
scroll to position [260, 0]
click at [140, 71] on label "729" at bounding box center [189, 72] width 285 height 15
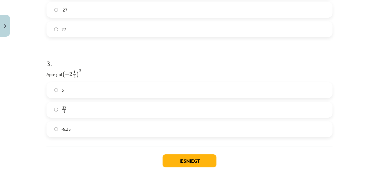
scroll to position [362, 0]
click at [144, 109] on label "25 4 25 4" at bounding box center [189, 109] width 285 height 15
click at [187, 161] on button "Iesniegt" at bounding box center [190, 160] width 54 height 13
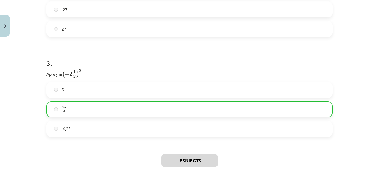
scroll to position [412, 0]
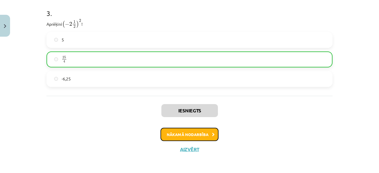
click at [188, 136] on button "Nākamā nodarbība" at bounding box center [189, 135] width 58 height 14
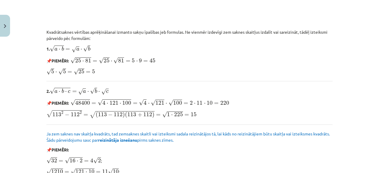
scroll to position [756, 0]
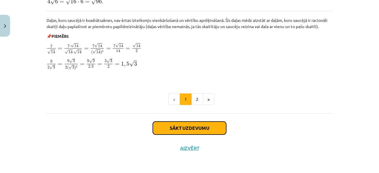
click at [188, 132] on button "Sākt uzdevumu" at bounding box center [189, 128] width 73 height 13
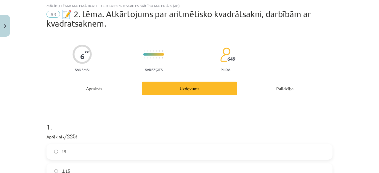
scroll to position [69, 0]
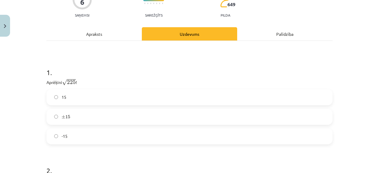
click at [139, 98] on label "15" at bounding box center [189, 97] width 285 height 15
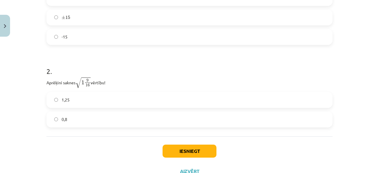
scroll to position [171, 0]
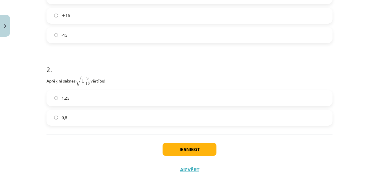
click at [87, 95] on label "1,25" at bounding box center [189, 98] width 285 height 15
click at [181, 155] on button "Iesniegt" at bounding box center [190, 149] width 54 height 13
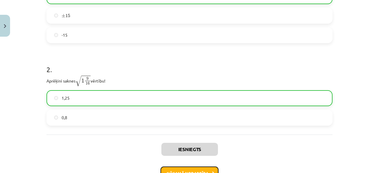
click at [181, 172] on button "Nākamā nodarbība" at bounding box center [189, 174] width 58 height 14
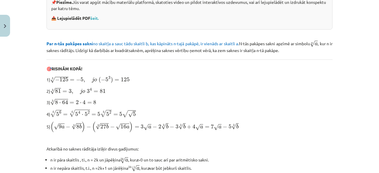
scroll to position [231, 0]
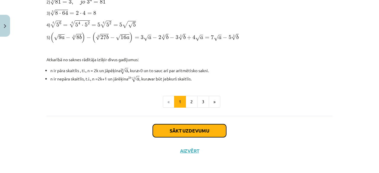
click at [172, 127] on button "Sākt uzdevumu" at bounding box center [189, 130] width 73 height 13
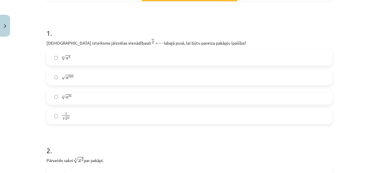
scroll to position [99, 0]
click at [132, 78] on label "√ a m n a m n" at bounding box center [189, 77] width 285 height 15
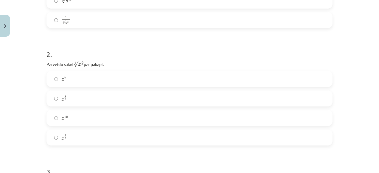
scroll to position [201, 0]
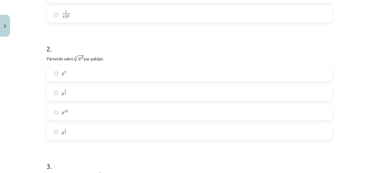
click at [62, 93] on span "x" at bounding box center [63, 94] width 3 height 3
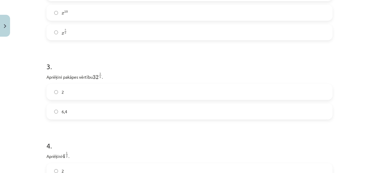
scroll to position [305, 0]
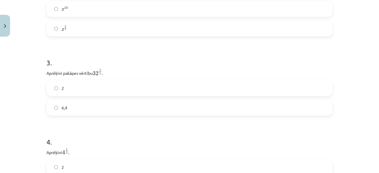
click at [83, 87] on label "2" at bounding box center [189, 88] width 285 height 15
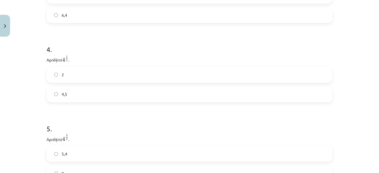
scroll to position [398, 0]
click at [77, 72] on label "2" at bounding box center [189, 74] width 285 height 15
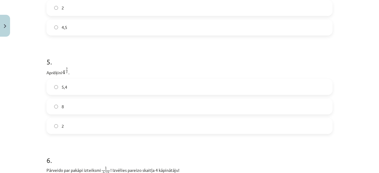
scroll to position [466, 0]
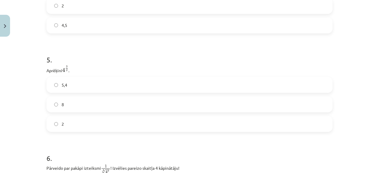
click at [78, 106] on label "8" at bounding box center [189, 104] width 285 height 15
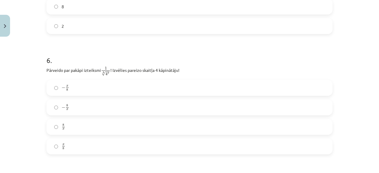
scroll to position [565, 0]
click at [89, 92] on label "− x 8 − x 8" at bounding box center [189, 87] width 285 height 15
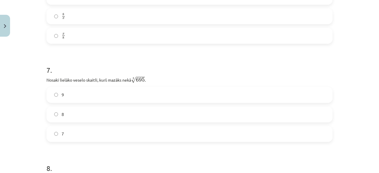
scroll to position [679, 0]
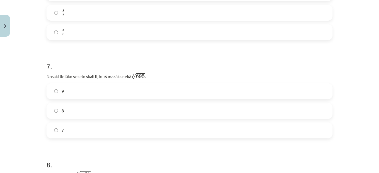
click at [89, 115] on label "8" at bounding box center [189, 111] width 285 height 15
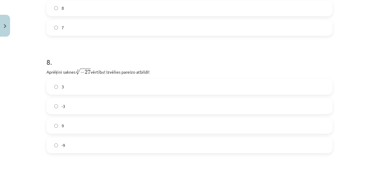
scroll to position [785, 0]
click at [139, 104] on label "-3" at bounding box center [189, 102] width 285 height 15
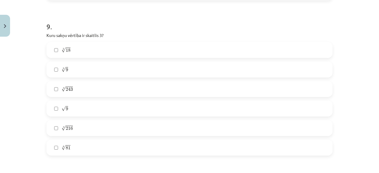
scroll to position [937, 0]
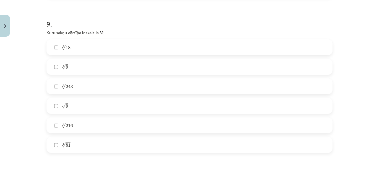
click at [78, 51] on label "3 √ 18 18 3" at bounding box center [189, 47] width 285 height 15
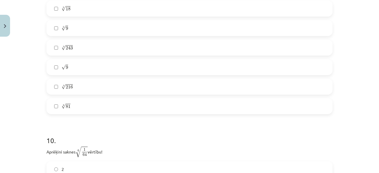
scroll to position [972, 0]
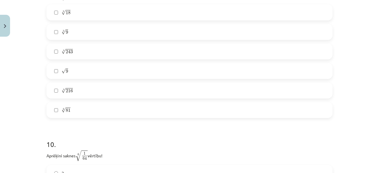
click at [88, 30] on label "3 √ 9 9 3" at bounding box center [189, 32] width 285 height 15
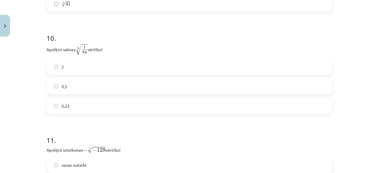
scroll to position [1078, 0]
click at [82, 86] on label "0,5" at bounding box center [189, 86] width 285 height 15
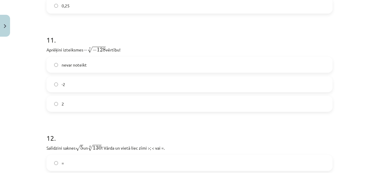
scroll to position [1179, 0]
click at [72, 104] on label "2" at bounding box center [189, 103] width 285 height 15
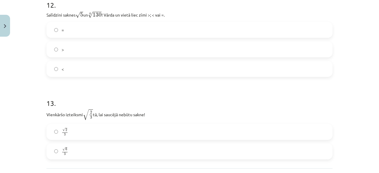
scroll to position [1311, 0]
click at [67, 45] on label ">" at bounding box center [189, 49] width 285 height 15
click at [116, 71] on label "<" at bounding box center [189, 69] width 285 height 15
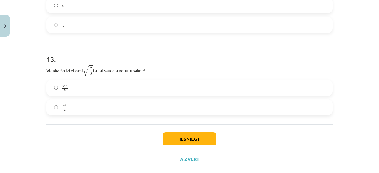
scroll to position [1358, 0]
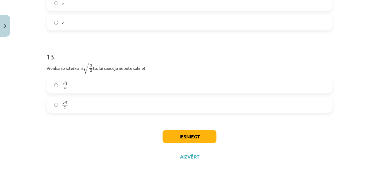
click at [76, 89] on label "√ 2 3 2 3" at bounding box center [189, 85] width 285 height 15
click at [178, 138] on button "Iesniegt" at bounding box center [190, 136] width 54 height 13
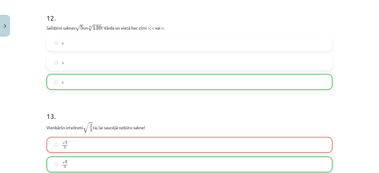
scroll to position [1387, 0]
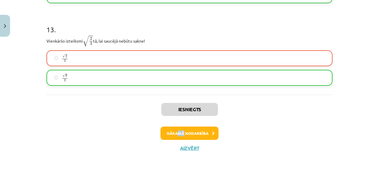
drag, startPoint x: 182, startPoint y: 140, endPoint x: 177, endPoint y: 128, distance: 13.4
click at [177, 128] on div "Iesniegts Nākamā nodarbība Aizvērt" at bounding box center [189, 125] width 286 height 60
click at [177, 128] on button "Nākamā nodarbība" at bounding box center [189, 134] width 58 height 14
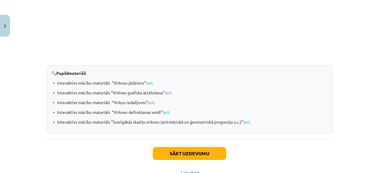
scroll to position [655, 0]
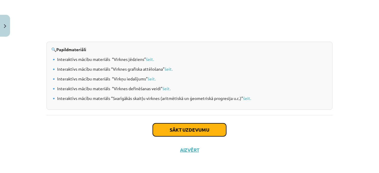
click at [180, 131] on button "Sākt uzdevumu" at bounding box center [189, 129] width 73 height 13
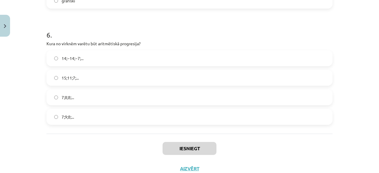
scroll to position [701, 0]
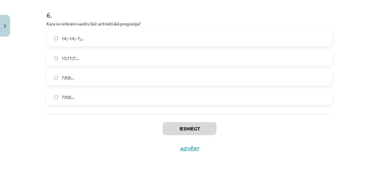
click at [122, 78] on label "7;8;8;..." at bounding box center [189, 77] width 285 height 15
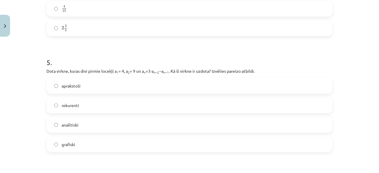
scroll to position [538, 0]
click at [102, 104] on label "rekurenti" at bounding box center [189, 105] width 285 height 15
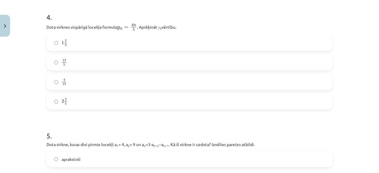
scroll to position [456, 0]
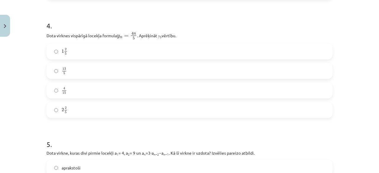
click at [53, 67] on label "13 5 13 5" at bounding box center [189, 71] width 285 height 15
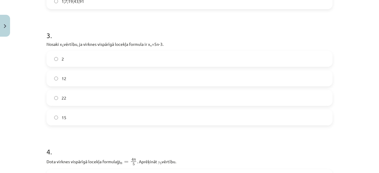
scroll to position [327, 0]
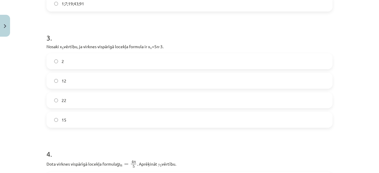
click at [95, 64] on label "2" at bounding box center [189, 61] width 285 height 15
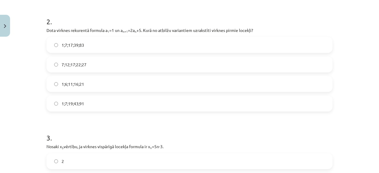
scroll to position [222, 0]
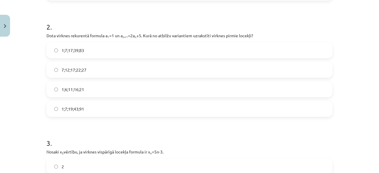
click at [94, 73] on label "7;12;17;22;27" at bounding box center [189, 69] width 285 height 15
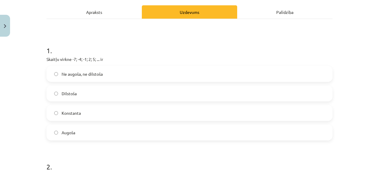
scroll to position [81, 0]
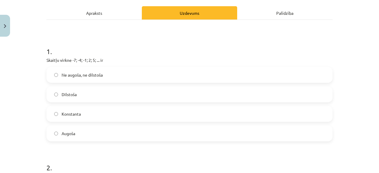
click at [82, 67] on div "Ne augoša, ne dilstoša" at bounding box center [189, 75] width 286 height 16
click at [82, 71] on label "Ne augoša, ne dilstoša" at bounding box center [189, 74] width 285 height 15
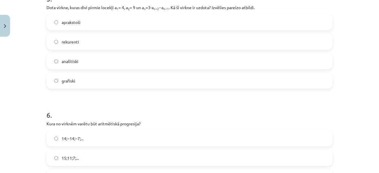
scroll to position [701, 0]
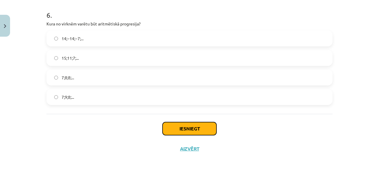
click at [192, 131] on button "Iesniegt" at bounding box center [190, 128] width 54 height 13
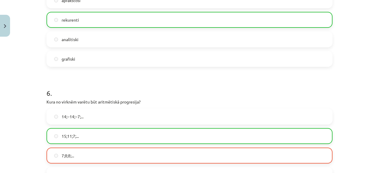
scroll to position [720, 0]
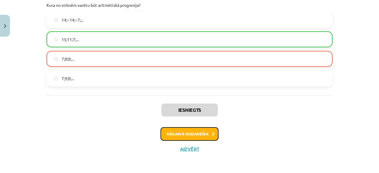
click at [192, 134] on button "Nākamā nodarbība" at bounding box center [189, 134] width 58 height 14
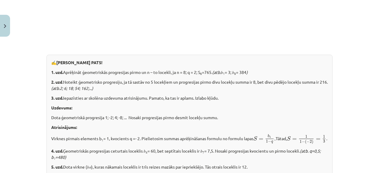
scroll to position [786, 0]
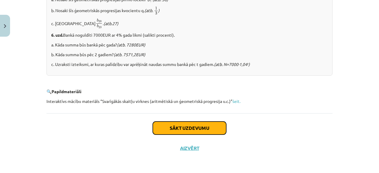
click at [192, 133] on button "Sākt uzdevumu" at bounding box center [189, 128] width 73 height 13
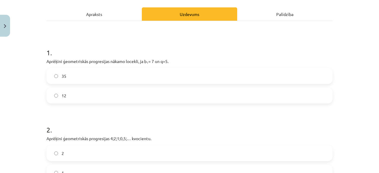
scroll to position [80, 0]
click at [143, 100] on label "12" at bounding box center [189, 95] width 285 height 15
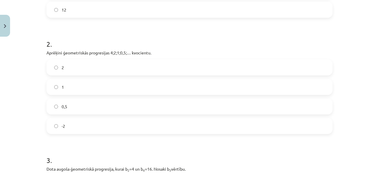
scroll to position [167, 0]
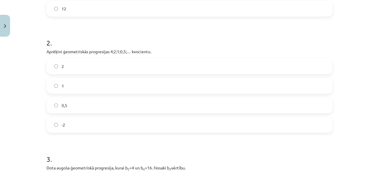
click at [99, 67] on label "2" at bounding box center [189, 66] width 285 height 15
click at [88, 105] on label "0,5" at bounding box center [189, 105] width 285 height 15
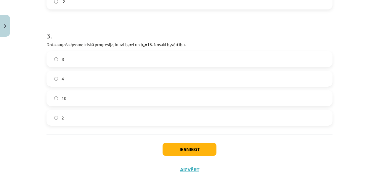
scroll to position [291, 0]
click at [103, 63] on label "8" at bounding box center [189, 58] width 285 height 15
click at [178, 144] on button "Iesniegt" at bounding box center [190, 148] width 54 height 13
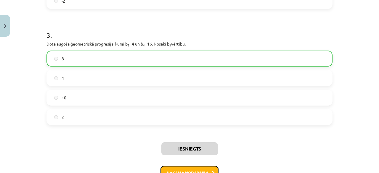
click at [190, 170] on button "Nākamā nodarbība" at bounding box center [189, 173] width 58 height 14
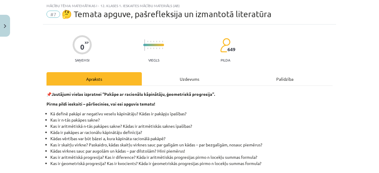
scroll to position [201, 0]
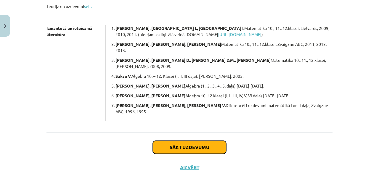
click at [179, 141] on button "Sākt uzdevumu" at bounding box center [189, 147] width 73 height 13
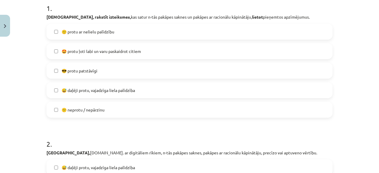
scroll to position [125, 0]
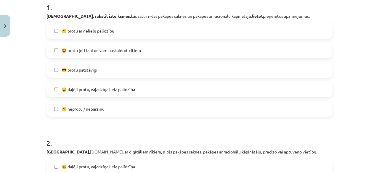
click at [137, 95] on label "😅 daļēji protu, vajadzīga liela palīdzība" at bounding box center [189, 89] width 285 height 15
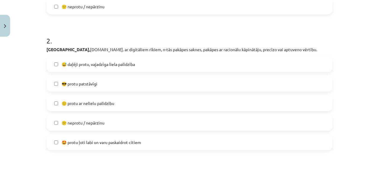
scroll to position [228, 0]
click at [110, 105] on span "🙂 protu ar nelielu palīdzību" at bounding box center [88, 103] width 53 height 6
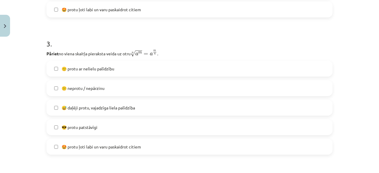
scroll to position [361, 0]
click at [108, 71] on label "🙂 protu ar nelielu palīdzību" at bounding box center [189, 67] width 285 height 15
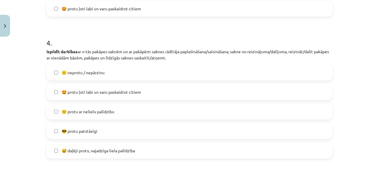
scroll to position [499, 0]
click at [101, 74] on span "😕 neprotu / nepārzinu" at bounding box center [83, 72] width 43 height 6
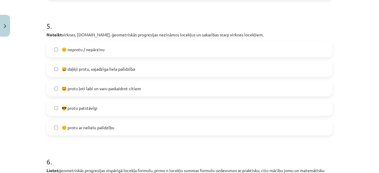
scroll to position [658, 0]
click at [101, 74] on label "😅 daļēji protu, vajadzīga liela palīdzība" at bounding box center [189, 68] width 285 height 15
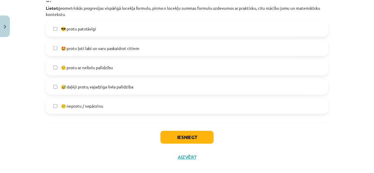
scroll to position [821, 0]
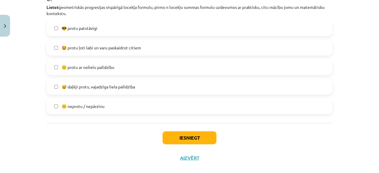
click at [129, 91] on label "😅 daļēji protu, vajadzīga liela palīdzība" at bounding box center [189, 86] width 285 height 15
click at [181, 134] on button "Iesniegt" at bounding box center [190, 137] width 54 height 13
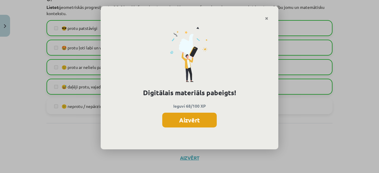
click at [196, 119] on button "Aizvērt" at bounding box center [189, 120] width 54 height 15
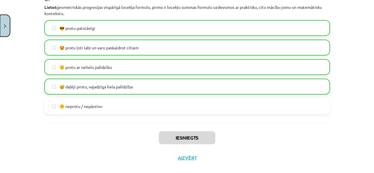
click at [1, 20] on button "Close" at bounding box center [5, 26] width 10 height 22
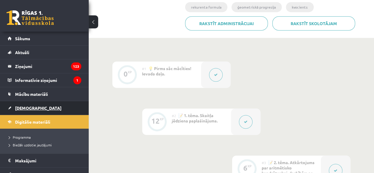
click at [27, 105] on link "[DEMOGRAPHIC_DATA]" at bounding box center [45, 108] width 74 height 14
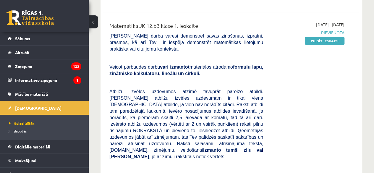
scroll to position [173, 0]
click at [327, 37] on link "Pildīt ieskaiti" at bounding box center [325, 41] width 40 height 8
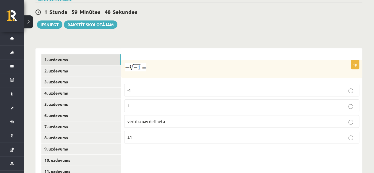
scroll to position [216, 0]
click at [243, 118] on p "vērtība nav definēta" at bounding box center [242, 121] width 229 height 6
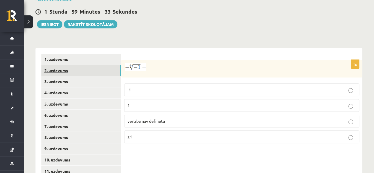
click at [109, 65] on link "2. uzdevums" at bounding box center [81, 70] width 80 height 11
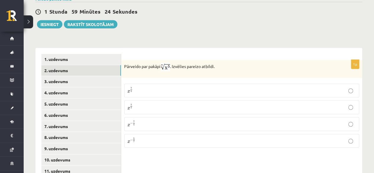
click at [159, 105] on label "x 5 7 x 5 7" at bounding box center [241, 107] width 235 height 14
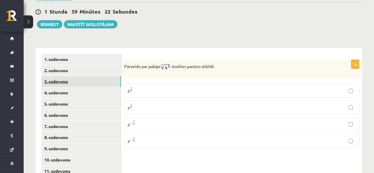
click at [86, 76] on link "3. uzdevums" at bounding box center [81, 81] width 80 height 11
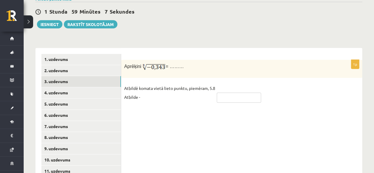
click at [224, 93] on input "text" at bounding box center [239, 98] width 44 height 10
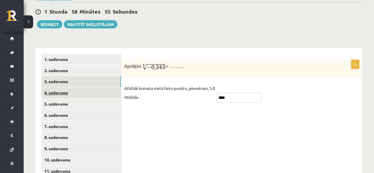
type input "****"
click at [92, 88] on link "4. uzdevums" at bounding box center [81, 92] width 80 height 11
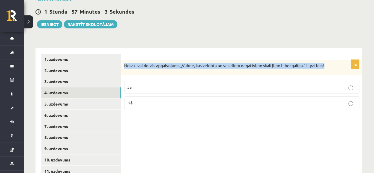
drag, startPoint x: 124, startPoint y: 58, endPoint x: 333, endPoint y: 51, distance: 208.5
click at [333, 54] on form "1p Nosaki vai dotais apgalvojums „Virkne, kas veidota no veseliem negatīviem sk…" at bounding box center [241, 84] width 229 height 60
copy p "Nosaki vai dotais apgalvojums „Virkne, kas veidota no veseliem negatīviem skait…"
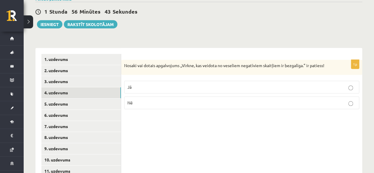
click at [165, 84] on p "Jā" at bounding box center [242, 87] width 229 height 6
click at [90, 99] on link "5. uzdevums" at bounding box center [81, 104] width 80 height 11
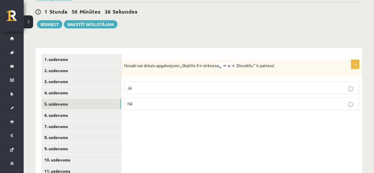
drag, startPoint x: 124, startPoint y: 58, endPoint x: 300, endPoint y: 53, distance: 176.5
click at [300, 60] on div "Nosaki vai dotais apgalvojums „Skaitlis 4 ir virknes loceklis.” ir patiess!" at bounding box center [241, 68] width 241 height 16
copy p "Nosaki vai dotais apgalvojums „Skaitlis 4 ir virknes loceklis.” ir patiess!"
click at [182, 101] on p "Nē" at bounding box center [242, 104] width 229 height 6
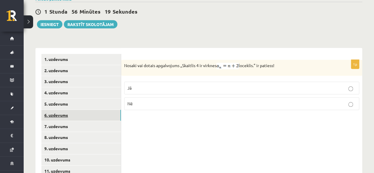
click at [96, 110] on link "6. uzdevums" at bounding box center [81, 115] width 80 height 11
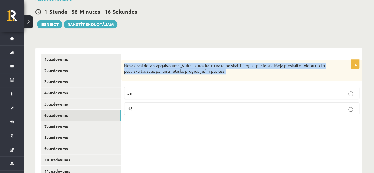
drag, startPoint x: 123, startPoint y: 55, endPoint x: 233, endPoint y: 62, distance: 110.7
click at [233, 63] on div "Nosaki vai dotais apgalvojums „Virkni, kuras katru nākamo skaitli iegūst pie ie…" at bounding box center [241, 70] width 241 height 21
copy p "Nosaki vai dotais apgalvojums „Virkni, kuras katru nākamo skaitli iegūst pie ie…"
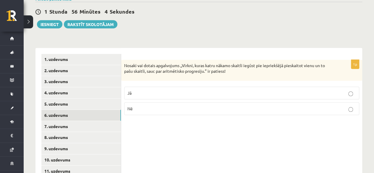
click at [187, 90] on p "Jā" at bounding box center [242, 93] width 229 height 6
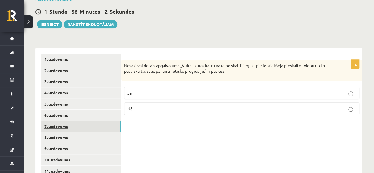
click at [61, 121] on link "7. uzdevums" at bounding box center [81, 126] width 80 height 11
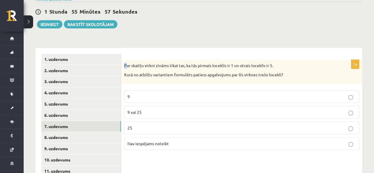
click at [124, 60] on div "Par skaitļu virkni zināms tikai tas, ka tās pirmais loceklis ir 1 un otrais loc…" at bounding box center [241, 72] width 241 height 25
click at [212, 72] on p "Kurā no atbilžu variantiem formulēts patiess apgalvojums par šīs virknes trešo …" at bounding box center [227, 75] width 206 height 6
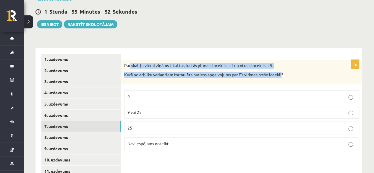
drag, startPoint x: 131, startPoint y: 58, endPoint x: 283, endPoint y: 73, distance: 152.5
click at [283, 73] on div "Par skaitļu virkni zināms tikai tas, ka tās pirmais loceklis ir 1 un otrais loc…" at bounding box center [241, 72] width 241 height 25
copy div "skaitļu virkni zināms tikai tas, ka tās pirmais loceklis ir 1 un otrais locekli…"
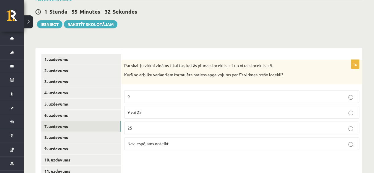
click at [184, 140] on label "Nav iespējams noteikt" at bounding box center [241, 143] width 235 height 13
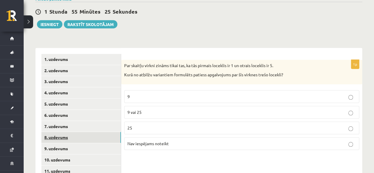
click at [79, 132] on link "8. uzdevums" at bounding box center [81, 137] width 80 height 11
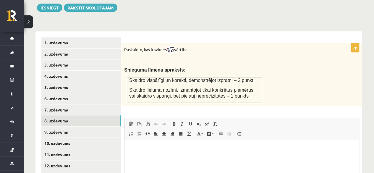
scroll to position [232, 0]
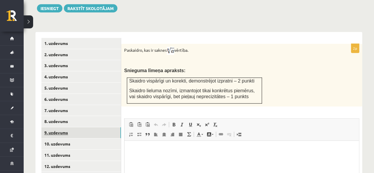
click at [53, 131] on link "9. uzdevums" at bounding box center [81, 132] width 80 height 11
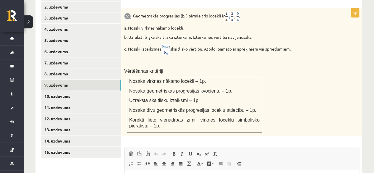
scroll to position [278, 0]
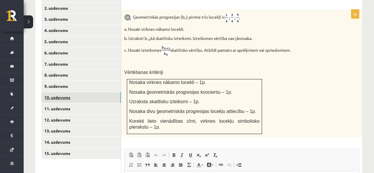
click at [107, 92] on link "10. uzdevums" at bounding box center [81, 97] width 80 height 11
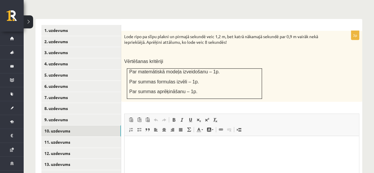
scroll to position [244, 0]
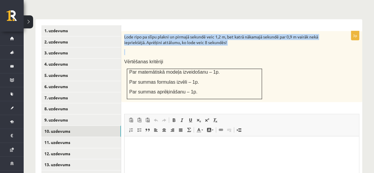
drag, startPoint x: 123, startPoint y: 28, endPoint x: 221, endPoint y: 44, distance: 99.3
click at [221, 44] on div "Lode ripo pa slīpu plakni un pirmajā sekundē veic 1,2 m, bet katrā nākamajā sek…" at bounding box center [241, 66] width 241 height 71
copy div "Lode ripo pa slīpu plakni un pirmajā sekundē veic 1,2 m, bet katrā nākamajā sek…"
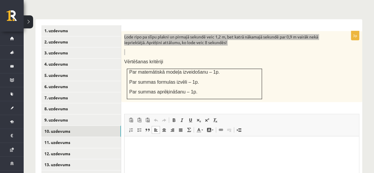
click at [208, 155] on html at bounding box center [242, 145] width 235 height 18
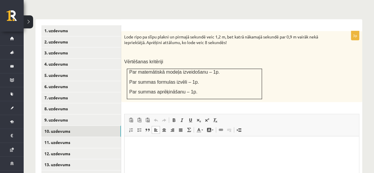
drag, startPoint x: 138, startPoint y: 50, endPoint x: 125, endPoint y: 29, distance: 24.5
click at [133, 44] on div "Lode ripo pa slīpu plakni un pirmajā sekundē veic 1,2 m, bet katrā nākamajā sek…" at bounding box center [241, 66] width 241 height 71
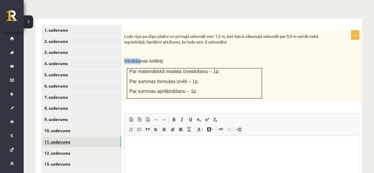
click at [88, 136] on link "11. uzdevums" at bounding box center [81, 141] width 80 height 11
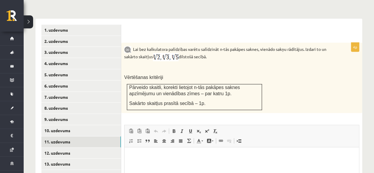
scroll to position [0, 0]
click at [202, 103] on div "Lai bez kalkulatora palīdzības varētu salīdzināt n-tās pakāpes saknes, vienādo …" at bounding box center [241, 78] width 241 height 70
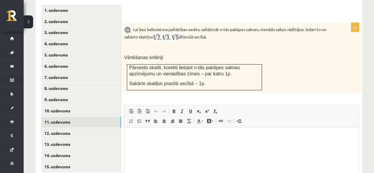
scroll to position [263, 0]
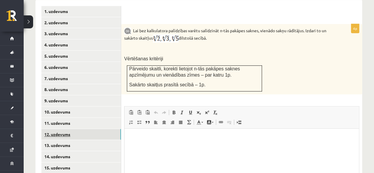
click at [97, 130] on link "12. uzdevums" at bounding box center [81, 134] width 80 height 11
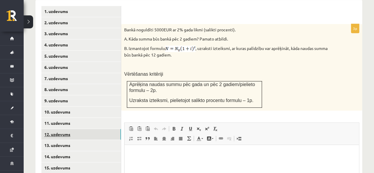
scroll to position [0, 0]
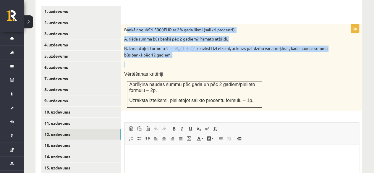
drag, startPoint x: 131, startPoint y: 22, endPoint x: 210, endPoint y: 52, distance: 85.2
click at [210, 52] on div "Bankā noguldīti 5000EUR ar 2% gada likmi (salikti procenti). A. Kāda summa būs …" at bounding box center [241, 67] width 241 height 87
copy div "ankā noguldīti 5000EUR ar 2% gada likmi (salikti procenti). A. Kāda summa būs b…"
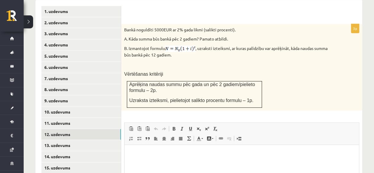
click at [176, 71] on p "Vērtēšanas kritēriji" at bounding box center [227, 74] width 206 height 6
click at [158, 147] on html at bounding box center [242, 154] width 235 height 18
click at [209, 157] on html "**" at bounding box center [242, 154] width 235 height 18
click at [140, 163] on p "**********" at bounding box center [242, 164] width 223 height 6
click at [135, 165] on p "**********" at bounding box center [242, 164] width 223 height 6
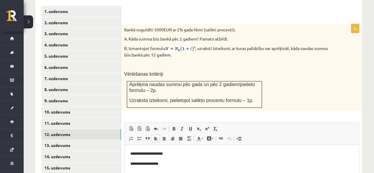
click at [139, 164] on p "**********" at bounding box center [242, 164] width 223 height 6
drag, startPoint x: 166, startPoint y: 163, endPoint x: 162, endPoint y: 164, distance: 4.5
click at [162, 164] on p "**********" at bounding box center [242, 164] width 223 height 6
click at [207, 126] on span at bounding box center [207, 128] width 5 height 5
click at [203, 171] on html "**********" at bounding box center [242, 159] width 235 height 29
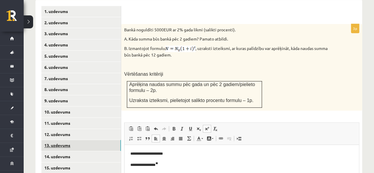
click at [95, 140] on link "13. uzdevums" at bounding box center [81, 145] width 80 height 11
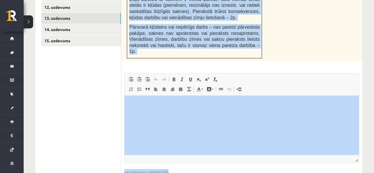
scroll to position [419, 0]
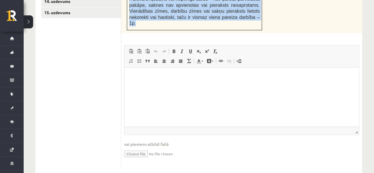
drag, startPoint x: 148, startPoint y: 48, endPoint x: 249, endPoint y: 9, distance: 108.3
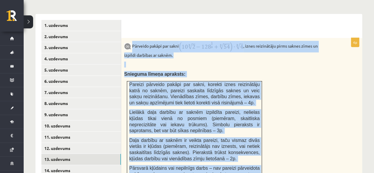
scroll to position [249, 0]
click at [213, 51] on p "Pārveido pakāpi par sakni , iznes reizinātāju pirms saknes zīmes un izpildi dar…" at bounding box center [227, 49] width 206 height 17
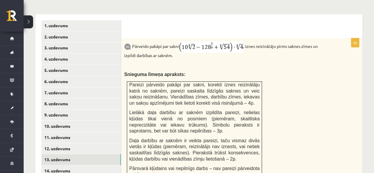
drag, startPoint x: 181, startPoint y: 39, endPoint x: 246, endPoint y: 36, distance: 64.6
click at [246, 41] on p "Pārveido pakāpi par sakni , iznes reizinātāju pirms saknes zīmes un izpildi dar…" at bounding box center [227, 49] width 206 height 17
copy p
click at [245, 74] on div "Pārveido pakāpi par sakni , iznes reizinātāju pirms saknes zīmes un izpildi dar…" at bounding box center [241, 120] width 241 height 165
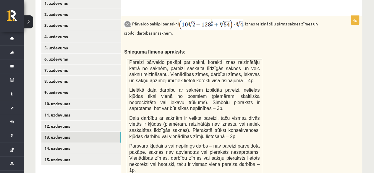
scroll to position [271, 0]
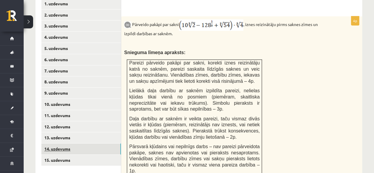
click at [60, 144] on link "14. uzdevums" at bounding box center [81, 149] width 80 height 11
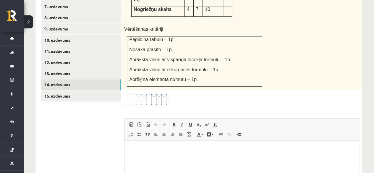
scroll to position [336, 0]
click at [159, 92] on img at bounding box center [146, 99] width 44 height 14
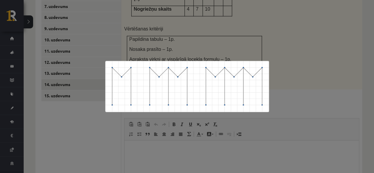
click at [194, 28] on div at bounding box center [187, 86] width 374 height 173
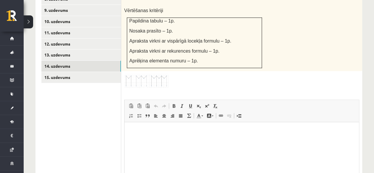
scroll to position [358, 0]
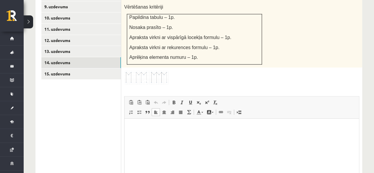
click at [182, 126] on p "Bagātinātā teksta redaktors, wiswyg-editor-user-answer-47024895128440" at bounding box center [242, 128] width 223 height 6
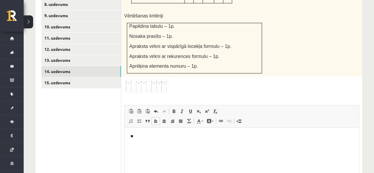
scroll to position [350, 0]
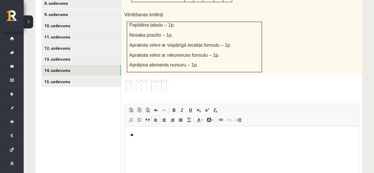
click at [151, 137] on p "**" at bounding box center [242, 135] width 223 height 6
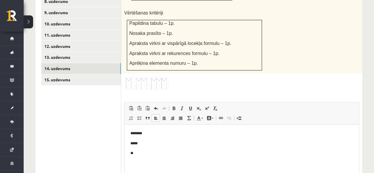
scroll to position [360, 0]
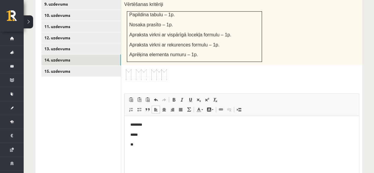
click at [160, 68] on img at bounding box center [146, 75] width 44 height 14
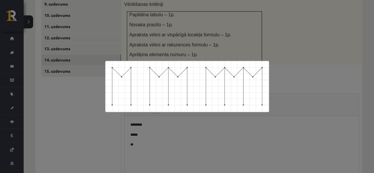
click at [288, 27] on div at bounding box center [187, 86] width 374 height 173
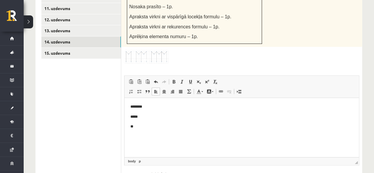
scroll to position [379, 0]
click at [158, 128] on p "**" at bounding box center [242, 126] width 223 height 6
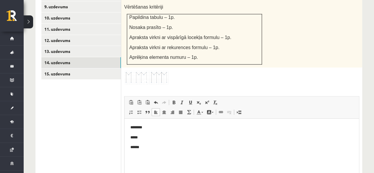
scroll to position [357, 0]
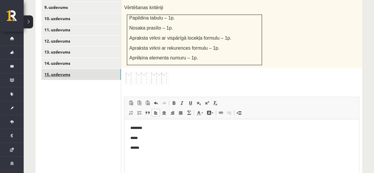
click at [75, 73] on link "15. uzdevums" at bounding box center [81, 74] width 80 height 11
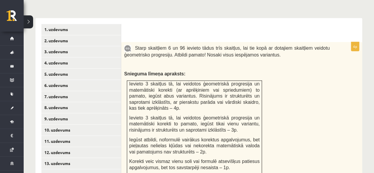
scroll to position [276, 0]
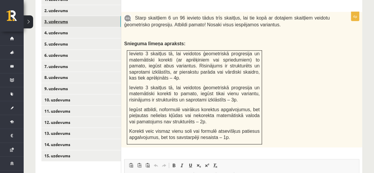
click at [56, 16] on link "3. uzdevums" at bounding box center [81, 21] width 80 height 11
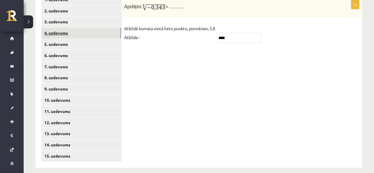
click at [55, 29] on link "4. uzdevums" at bounding box center [81, 33] width 80 height 11
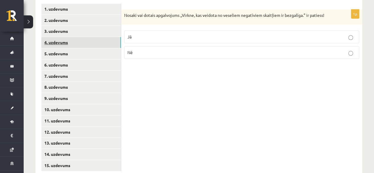
scroll to position [264, 0]
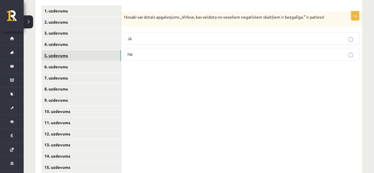
click at [55, 50] on link "5. uzdevums" at bounding box center [81, 55] width 80 height 11
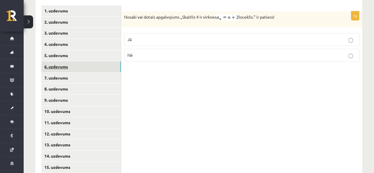
click at [56, 61] on link "6. uzdevums" at bounding box center [81, 66] width 80 height 11
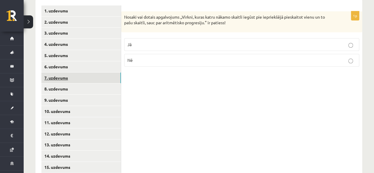
click at [57, 75] on link "7. uzdevums" at bounding box center [81, 78] width 80 height 11
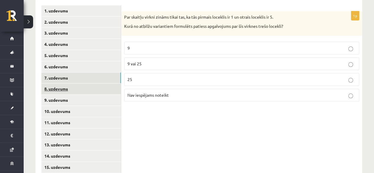
click at [57, 84] on link "8. uzdevums" at bounding box center [81, 88] width 80 height 11
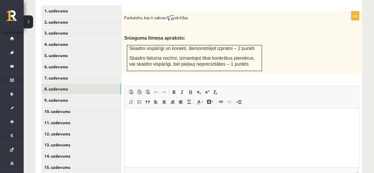
scroll to position [0, 0]
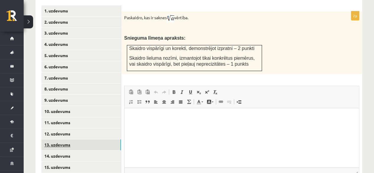
click at [106, 140] on link "13. uzdevums" at bounding box center [81, 144] width 80 height 11
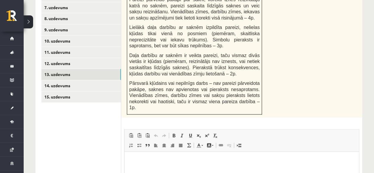
scroll to position [335, 0]
click at [199, 166] on html at bounding box center [242, 161] width 235 height 18
drag, startPoint x: 138, startPoint y: 160, endPoint x: 147, endPoint y: 161, distance: 9.2
click at [147, 161] on p "******" at bounding box center [242, 161] width 223 height 6
click at [208, 133] on span at bounding box center [207, 135] width 5 height 5
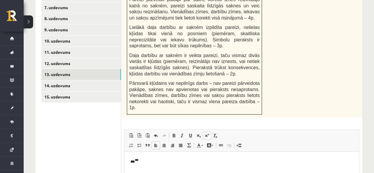
click at [173, 164] on p "*** ***" at bounding box center [242, 161] width 223 height 7
click at [146, 166] on html "*** ***" at bounding box center [242, 161] width 235 height 19
click at [141, 166] on html "*** ***" at bounding box center [242, 161] width 235 height 19
click at [144, 163] on p "*** ***" at bounding box center [242, 161] width 223 height 7
click at [144, 160] on p "*** ****" at bounding box center [242, 161] width 223 height 7
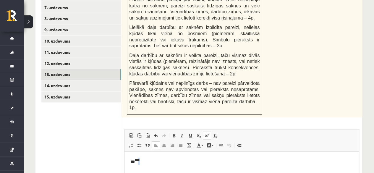
click at [208, 132] on link "Augšraksts" at bounding box center [207, 136] width 8 height 8
click at [175, 156] on html "*** *** *" at bounding box center [242, 161] width 235 height 19
click at [167, 162] on p "*** *** *" at bounding box center [242, 161] width 223 height 7
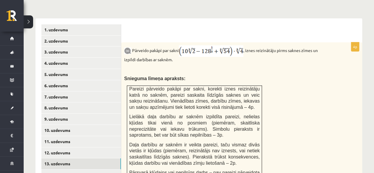
scroll to position [246, 0]
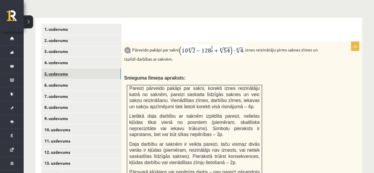
click at [83, 68] on link "5. uzdevums" at bounding box center [81, 73] width 80 height 11
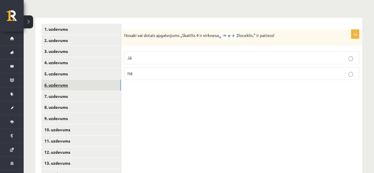
click at [105, 80] on link "6. uzdevums" at bounding box center [81, 85] width 80 height 11
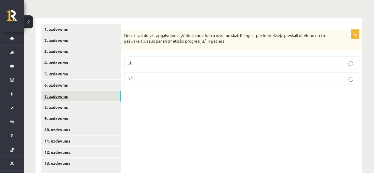
click at [105, 91] on link "7. uzdevums" at bounding box center [81, 96] width 80 height 11
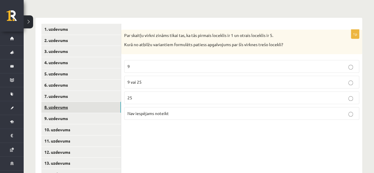
click at [107, 105] on link "8. uzdevums" at bounding box center [81, 107] width 80 height 11
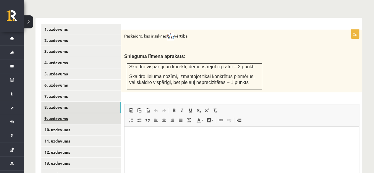
scroll to position [0, 0]
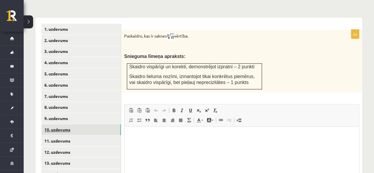
click at [105, 124] on link "10. uzdevums" at bounding box center [81, 129] width 80 height 11
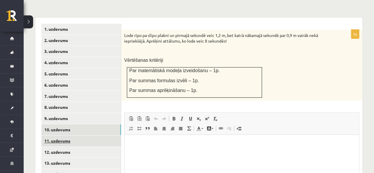
click at [107, 136] on link "11. uzdevums" at bounding box center [81, 141] width 80 height 11
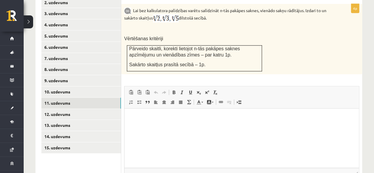
scroll to position [284, 0]
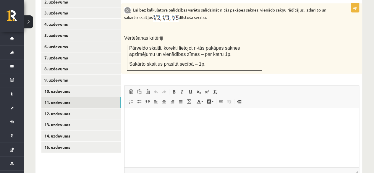
click at [162, 124] on html at bounding box center [242, 117] width 235 height 18
click at [163, 118] on p "Bagātinātā teksta redaktors, wiswyg-editor-user-answer-47024939114900" at bounding box center [242, 117] width 223 height 6
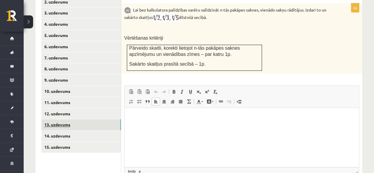
click at [74, 119] on link "13. uzdevums" at bounding box center [81, 124] width 80 height 11
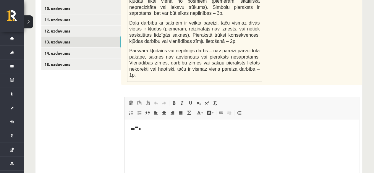
scroll to position [368, 0]
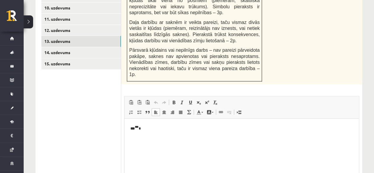
click at [157, 132] on html "*** *** *" at bounding box center [242, 128] width 235 height 19
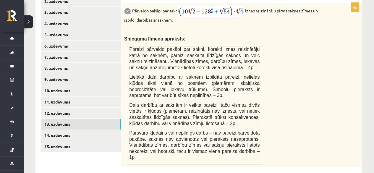
scroll to position [285, 0]
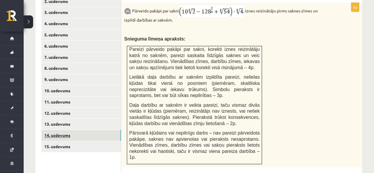
click at [91, 130] on link "14. uzdevums" at bounding box center [81, 135] width 80 height 11
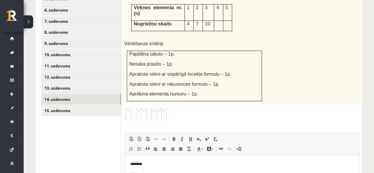
scroll to position [317, 0]
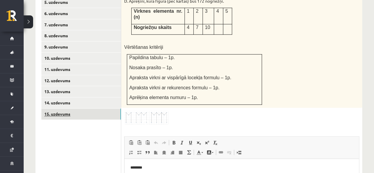
click at [89, 113] on link "15. uzdevums" at bounding box center [81, 114] width 80 height 11
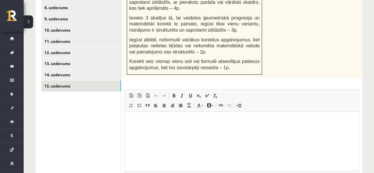
scroll to position [346, 0]
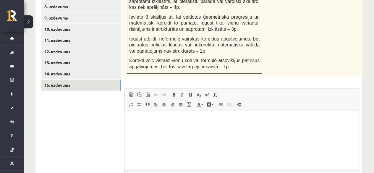
click at [162, 122] on p "Bagātinātā teksta redaktors, wiswyg-editor-user-answer-47024857989140" at bounding box center [242, 120] width 223 height 6
drag, startPoint x: 136, startPoint y: 119, endPoint x: 132, endPoint y: 118, distance: 3.9
click at [132, 118] on p "**" at bounding box center [242, 120] width 223 height 6
click at [199, 92] on span at bounding box center [199, 94] width 5 height 5
click at [141, 119] on p "* *" at bounding box center [242, 120] width 223 height 7
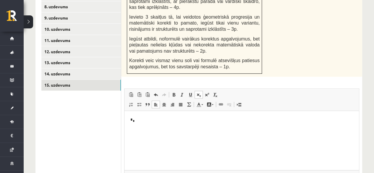
click at [139, 118] on p "* *" at bounding box center [242, 120] width 223 height 7
click at [138, 115] on html "* *" at bounding box center [242, 120] width 235 height 19
drag, startPoint x: 138, startPoint y: 122, endPoint x: 134, endPoint y: 122, distance: 4.1
click at [134, 122] on p "* **" at bounding box center [242, 120] width 223 height 7
click at [199, 92] on span at bounding box center [199, 94] width 5 height 5
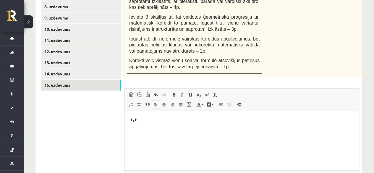
click at [171, 125] on html "* * *" at bounding box center [242, 120] width 235 height 19
click at [146, 117] on p "* * *" at bounding box center [242, 120] width 223 height 7
drag, startPoint x: 143, startPoint y: 121, endPoint x: 139, endPoint y: 121, distance: 4.1
click at [139, 121] on p "* * ***" at bounding box center [242, 120] width 223 height 7
click at [200, 92] on span at bounding box center [199, 94] width 5 height 5
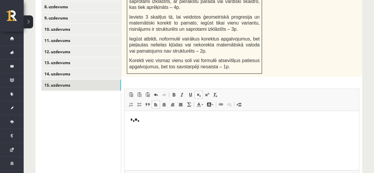
click at [155, 118] on p "* * ** *" at bounding box center [242, 120] width 223 height 7
click at [144, 118] on p "* * ** *" at bounding box center [242, 120] width 223 height 7
click at [141, 119] on p "* * ** *" at bounding box center [242, 120] width 223 height 7
click at [141, 121] on p "* * ** **" at bounding box center [242, 120] width 223 height 7
click at [200, 92] on span at bounding box center [199, 94] width 5 height 5
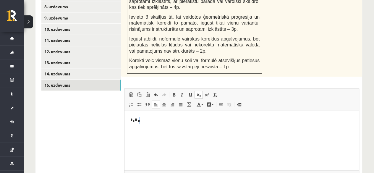
click at [140, 123] on html "* * ** **" at bounding box center [242, 120] width 235 height 19
click at [201, 91] on link "Apakšraksts" at bounding box center [199, 95] width 8 height 8
click at [197, 120] on p "* * ** * *" at bounding box center [242, 120] width 223 height 7
click at [142, 123] on p "* * ** * **" at bounding box center [242, 120] width 223 height 7
click at [141, 123] on p "* * ** * ***" at bounding box center [242, 120] width 223 height 7
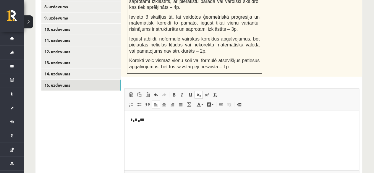
click at [149, 118] on p "* * ** * ***" at bounding box center [242, 120] width 223 height 7
drag, startPoint x: 156, startPoint y: 122, endPoint x: 147, endPoint y: 123, distance: 9.5
click at [147, 123] on p "* * ** * ******" at bounding box center [242, 120] width 223 height 7
click at [206, 92] on span at bounding box center [207, 94] width 5 height 5
click at [198, 124] on p "* * ** * *** ***" at bounding box center [242, 121] width 223 height 8
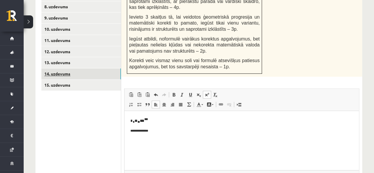
click at [89, 68] on link "14. uzdevums" at bounding box center [81, 73] width 80 height 11
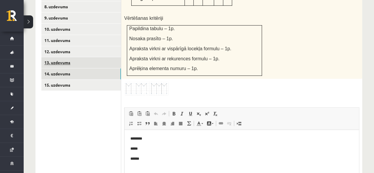
scroll to position [0, 0]
click at [78, 57] on link "13. uzdevums" at bounding box center [81, 62] width 80 height 11
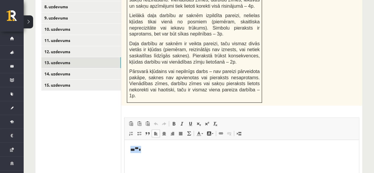
drag, startPoint x: 146, startPoint y: 151, endPoint x: 120, endPoint y: 151, distance: 26.1
click at [125, 151] on html "*** *** *" at bounding box center [242, 149] width 235 height 19
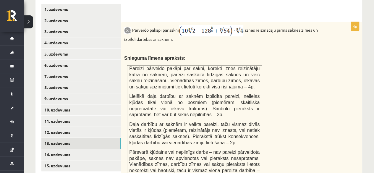
scroll to position [268, 0]
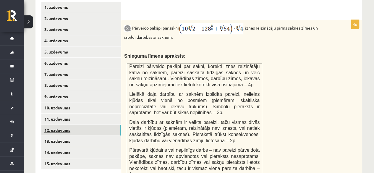
click at [88, 128] on link "12. uzdevums" at bounding box center [81, 130] width 80 height 11
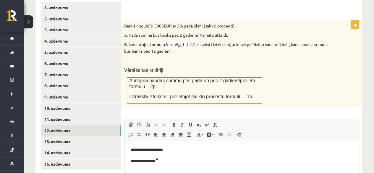
scroll to position [266, 0]
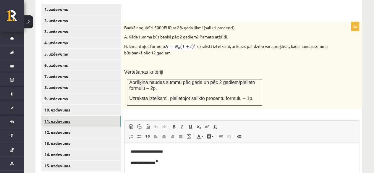
click at [76, 118] on link "11. uzdevums" at bounding box center [81, 121] width 80 height 11
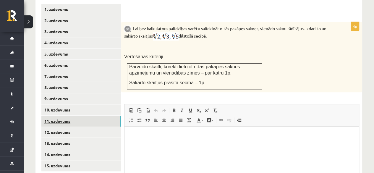
scroll to position [0, 0]
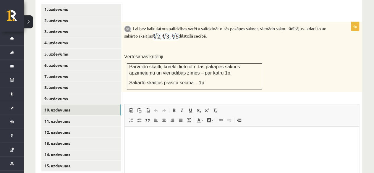
click at [66, 106] on link "10. uzdevums" at bounding box center [81, 110] width 80 height 11
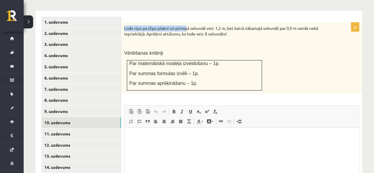
scroll to position [248, 0]
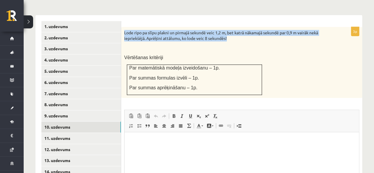
drag, startPoint x: 123, startPoint y: 8, endPoint x: 235, endPoint y: 33, distance: 114.1
click at [235, 33] on div "Lode ripo pa slīpu plakni un pirmajā sekundē veic 1,2 m, bet katrā nākamajā sek…" at bounding box center [241, 62] width 241 height 71
copy p "Lode ripo pa slīpu plakni un pirmajā sekundē veic 1,2 m, bet katrā nākamajā sek…"
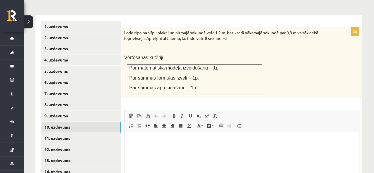
click at [186, 54] on p "Vērtēšanas kritēriji" at bounding box center [227, 57] width 206 height 6
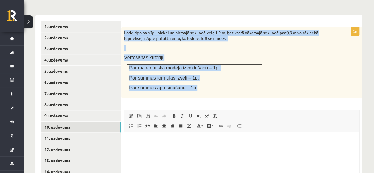
drag, startPoint x: 125, startPoint y: 30, endPoint x: 221, endPoint y: 83, distance: 109.5
click at [236, 86] on div "Lode ripo pa slīpu plakni un pirmajā sekundē veic 1,2 m, bet katrā nākamajā sek…" at bounding box center [241, 62] width 241 height 71
copy div "Lode ripo pa slīpu plakni un pirmajā sekundē veic 1,2 m, bet katrā nākamajā sek…"
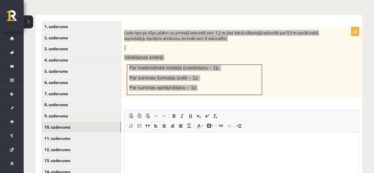
click at [157, 148] on html at bounding box center [242, 141] width 235 height 18
drag, startPoint x: 137, startPoint y: 144, endPoint x: 133, endPoint y: 142, distance: 4.9
click at [133, 142] on p "**" at bounding box center [242, 141] width 223 height 6
click at [199, 114] on span at bounding box center [199, 116] width 5 height 5
click at [141, 141] on p "* *" at bounding box center [242, 141] width 223 height 7
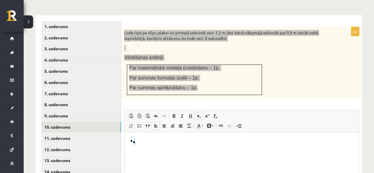
click at [134, 144] on sub "**" at bounding box center [134, 142] width 2 height 3
click at [200, 114] on span at bounding box center [199, 116] width 5 height 5
click at [159, 144] on p "* * *" at bounding box center [242, 141] width 223 height 7
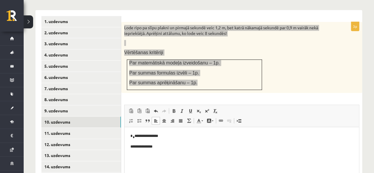
click at [138, 146] on p "**********" at bounding box center [242, 147] width 223 height 6
click at [139, 147] on p "**********" at bounding box center [242, 147] width 223 height 6
click at [144, 147] on p "**********" at bounding box center [242, 147] width 223 height 6
click at [202, 107] on link "Apakšraksts" at bounding box center [199, 111] width 8 height 8
click at [184, 137] on p "**********" at bounding box center [242, 136] width 223 height 7
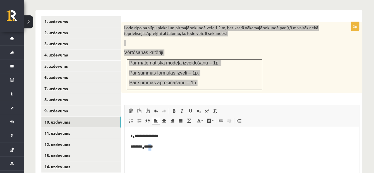
click at [150, 147] on p "******** * ******" at bounding box center [242, 147] width 223 height 7
click at [200, 109] on span at bounding box center [199, 111] width 5 height 5
click at [165, 146] on p "******** * *** ** *" at bounding box center [242, 147] width 223 height 7
click at [135, 157] on p "**********" at bounding box center [242, 157] width 223 height 6
click at [134, 158] on p "**********" at bounding box center [242, 157] width 223 height 6
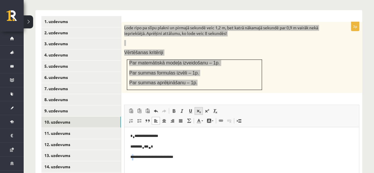
click at [198, 107] on link "Apakšraksts" at bounding box center [199, 111] width 8 height 8
click at [141, 157] on p "**********" at bounding box center [242, 157] width 223 height 7
click at [140, 157] on p "**********" at bounding box center [242, 157] width 223 height 7
click at [139, 156] on p "**********" at bounding box center [242, 157] width 223 height 7
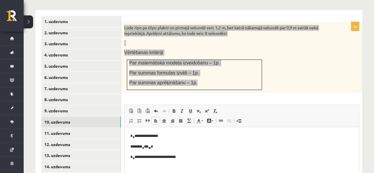
click at [192, 159] on p "**********" at bounding box center [242, 157] width 223 height 7
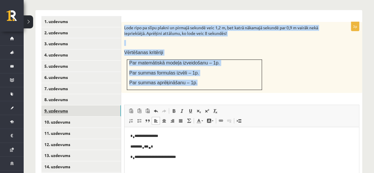
click at [60, 105] on link "9. uzdevums" at bounding box center [81, 110] width 80 height 11
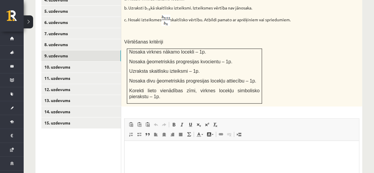
scroll to position [311, 0]
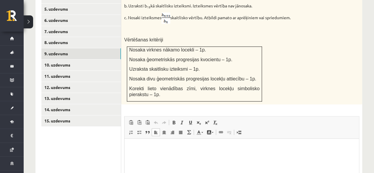
click at [151, 150] on p "Bagātinātā teksta redaktors, wiswyg-editor-user-answer-47024774978400" at bounding box center [242, 147] width 223 height 6
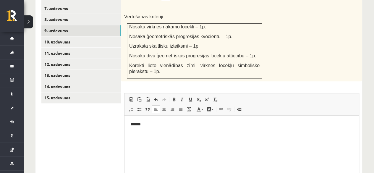
scroll to position [334, 0]
drag, startPoint x: 142, startPoint y: 135, endPoint x: 137, endPoint y: 135, distance: 4.7
click at [137, 135] on p "******" at bounding box center [242, 134] width 223 height 6
click at [200, 97] on span at bounding box center [199, 99] width 5 height 5
click at [161, 133] on p "**** **" at bounding box center [242, 134] width 223 height 7
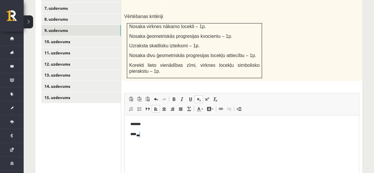
click at [140, 136] on sub "***" at bounding box center [138, 135] width 4 height 3
click at [199, 97] on span at bounding box center [199, 99] width 5 height 5
click at [176, 133] on p "**** ** *" at bounding box center [242, 134] width 223 height 7
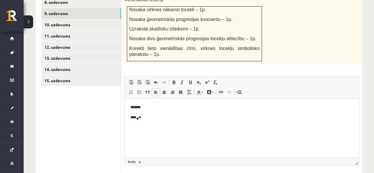
scroll to position [353, 0]
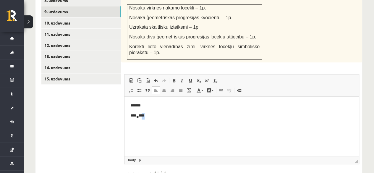
drag, startPoint x: 151, startPoint y: 117, endPoint x: 146, endPoint y: 116, distance: 5.4
click at [146, 116] on p "**** ** ****" at bounding box center [242, 115] width 223 height 7
click at [200, 77] on span "Treknraksts Klaviatūras saīsne vadīšanas taustiņš+B Slīpraksts Klaviatūras saīs…" at bounding box center [195, 81] width 51 height 8
click at [200, 78] on span at bounding box center [199, 80] width 5 height 5
click at [168, 117] on p "**** ** ** **" at bounding box center [242, 115] width 223 height 7
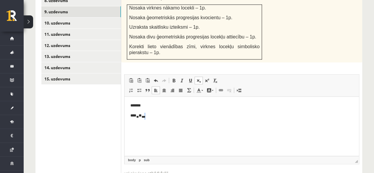
drag, startPoint x: 152, startPoint y: 115, endPoint x: 148, endPoint y: 116, distance: 4.2
click at [148, 116] on p "**** ** ** ***" at bounding box center [242, 115] width 223 height 7
click at [200, 78] on span at bounding box center [199, 80] width 5 height 5
click at [163, 112] on p "**** ** ** ** *" at bounding box center [242, 115] width 223 height 7
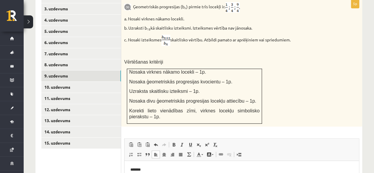
scroll to position [288, 0]
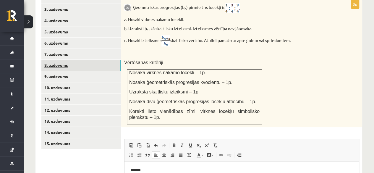
click at [81, 62] on link "8. uzdevums" at bounding box center [81, 65] width 80 height 11
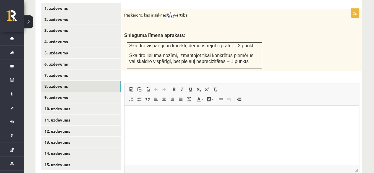
scroll to position [268, 0]
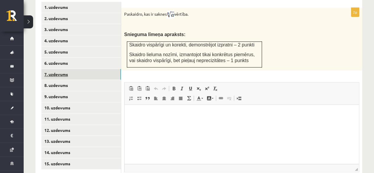
click at [78, 69] on link "7. uzdevums" at bounding box center [81, 74] width 80 height 11
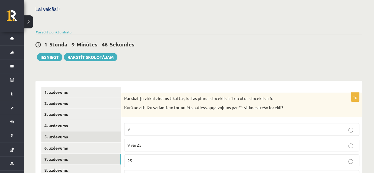
scroll to position [182, 0]
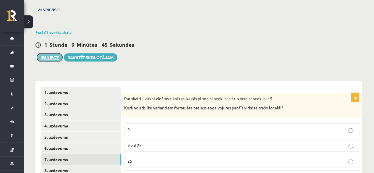
click at [52, 53] on button "Iesniegt" at bounding box center [49, 57] width 25 height 8
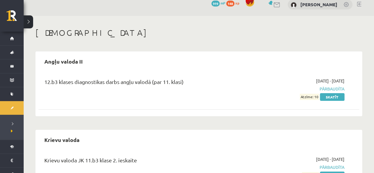
scroll to position [6, 0]
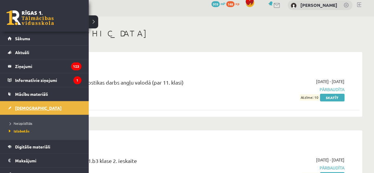
click at [15, 110] on link "[DEMOGRAPHIC_DATA]" at bounding box center [45, 108] width 74 height 14
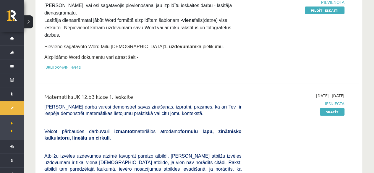
scroll to position [93, 0]
